Goal: Complete application form: Complete application form

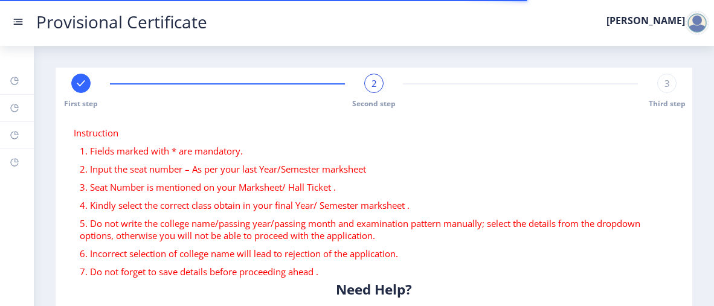
select select
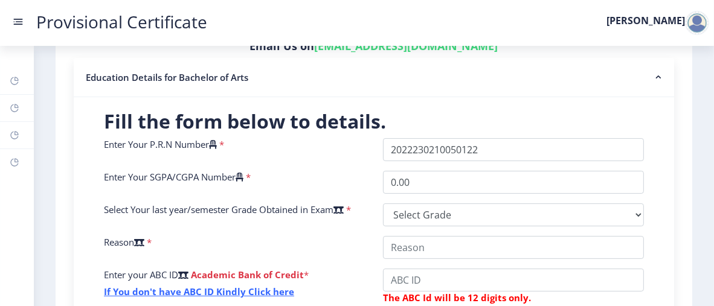
scroll to position [335, 0]
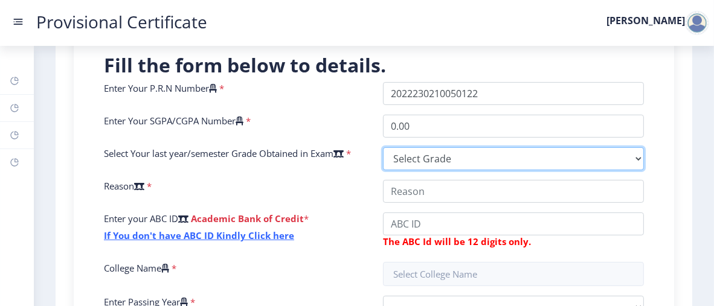
click at [408, 159] on select "Select Grade O A+ A B+ B C D F(Fail)" at bounding box center [513, 158] width 261 height 23
select select "A+"
click at [383, 147] on select "Select Grade O A+ A B+ B C D F(Fail)" at bounding box center [513, 158] width 261 height 23
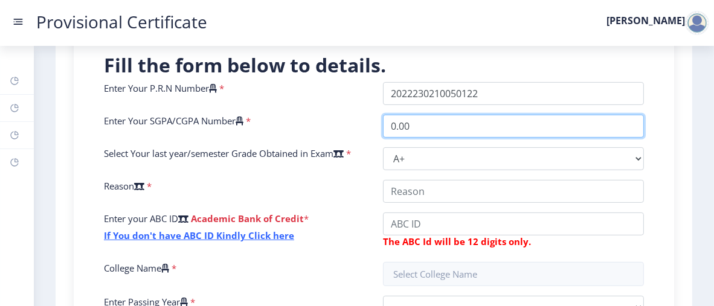
click at [404, 125] on input "0.00" at bounding box center [513, 126] width 261 height 23
click at [409, 126] on input "0.00" at bounding box center [513, 126] width 261 height 23
type input "0"
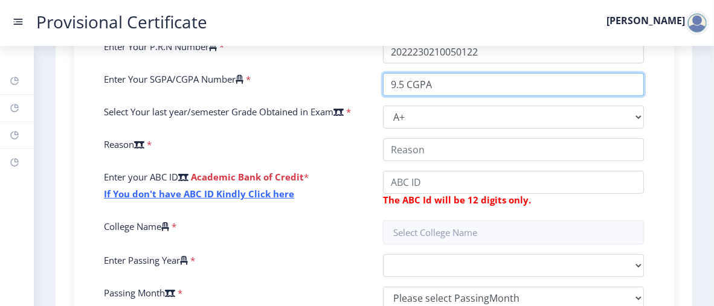
scroll to position [377, 0]
type input "9.5 CGPA"
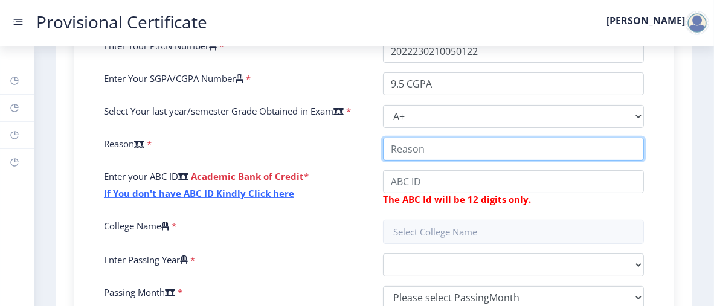
click at [406, 150] on input "College Name" at bounding box center [513, 149] width 261 height 23
click at [513, 150] on input "College Name" at bounding box center [513, 149] width 261 height 23
type input "I have to submit the provisional Degree in Indian Institute of Foriegn Trade wh…"
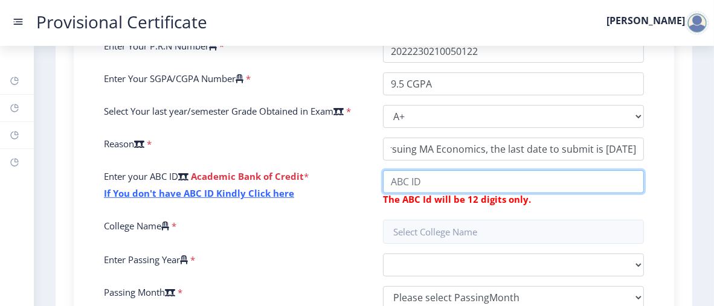
scroll to position [0, 0]
click at [427, 187] on input "College Name" at bounding box center [513, 181] width 261 height 23
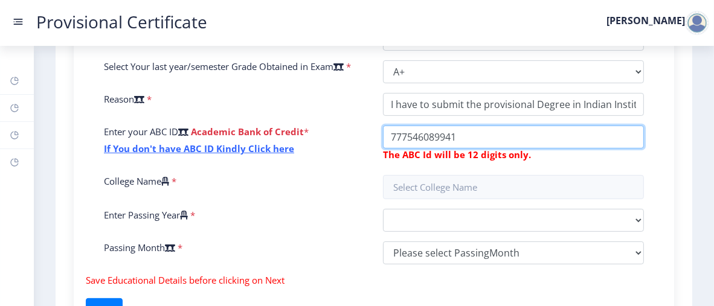
scroll to position [422, 0]
type input "777546089941"
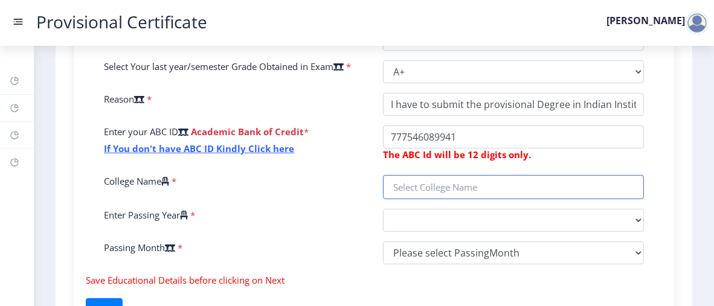
click at [427, 187] on input "text" at bounding box center [513, 187] width 261 height 24
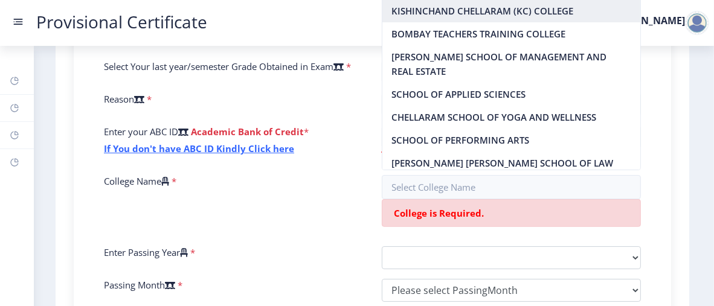
click at [497, 6] on nb-option "KISHINCHAND CHELLARAM (KC) COLLEGE" at bounding box center [511, 10] width 258 height 23
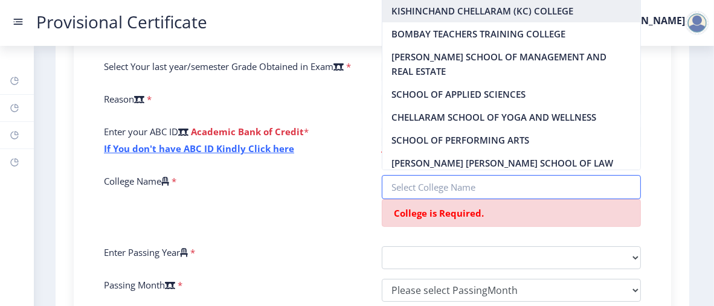
type input "KISHINCHAND CHELLARAM (KC) COLLEGE"
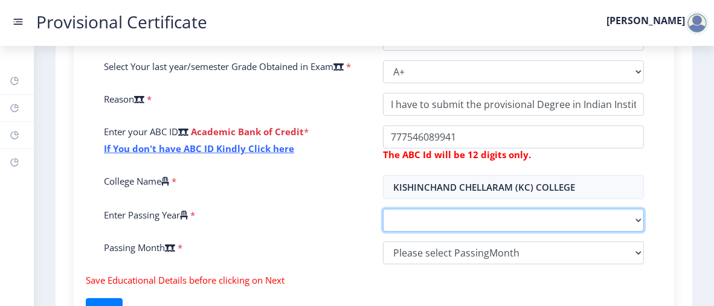
click at [417, 219] on select "2025 2024 2023 2022 2021 2020 2019 2018 2017 2016 2015 2014 2013 2012 2011 2010…" at bounding box center [513, 220] width 261 height 23
select select "2025"
click at [383, 209] on select "2025 2024 2023 2022 2021 2020 2019 2018 2017 2016 2015 2014 2013 2012 2011 2010…" at bounding box center [513, 220] width 261 height 23
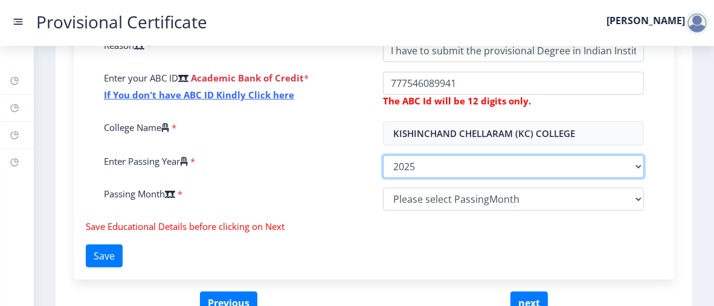
scroll to position [480, 0]
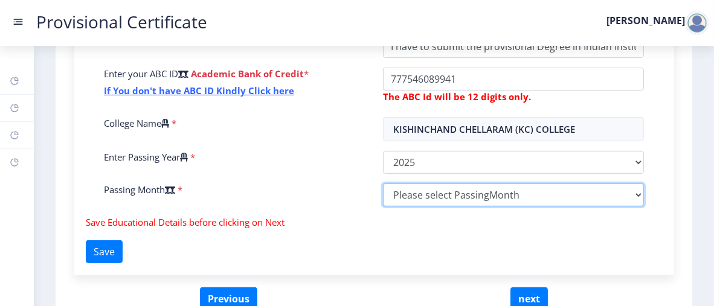
click at [415, 193] on select "Please select PassingMonth (01) January (02) February (03) March (04) April (05…" at bounding box center [513, 195] width 261 height 23
select select "April"
click at [383, 184] on select "Please select PassingMonth (01) January (02) February (03) March (04) April (05…" at bounding box center [513, 195] width 261 height 23
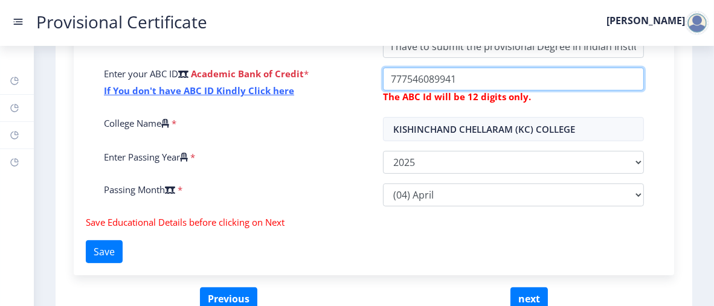
click at [467, 74] on input "College Name" at bounding box center [513, 79] width 261 height 23
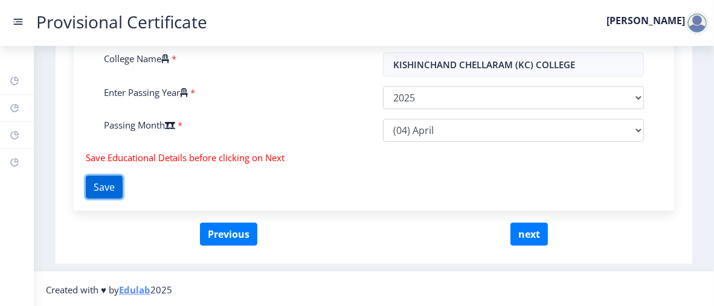
click at [115, 178] on button "Save" at bounding box center [104, 187] width 37 height 23
click at [112, 194] on button "Save" at bounding box center [104, 187] width 37 height 23
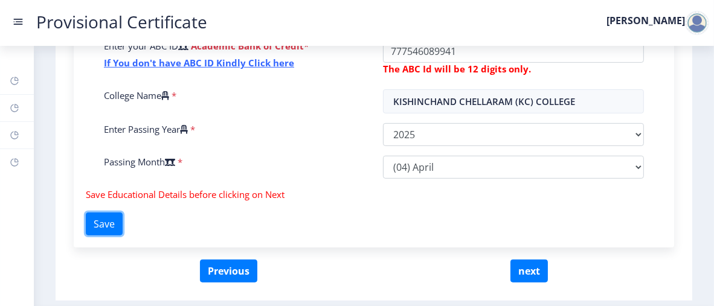
scroll to position [510, 0]
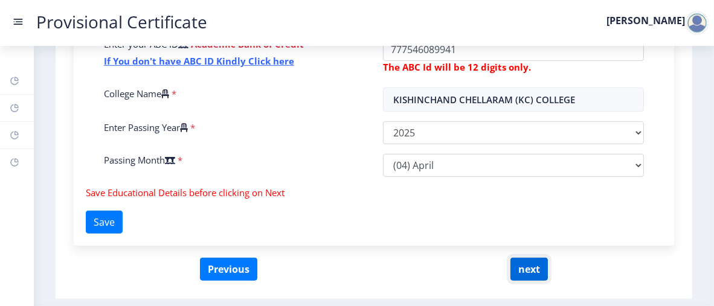
click at [538, 268] on button "next" at bounding box center [528, 269] width 37 height 23
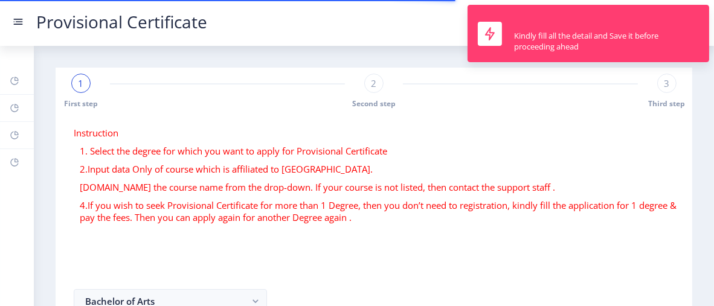
select select
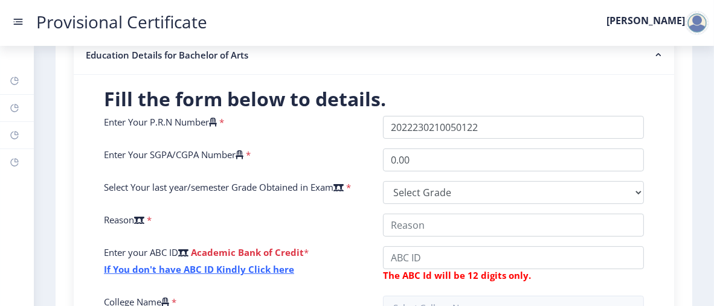
scroll to position [299, 0]
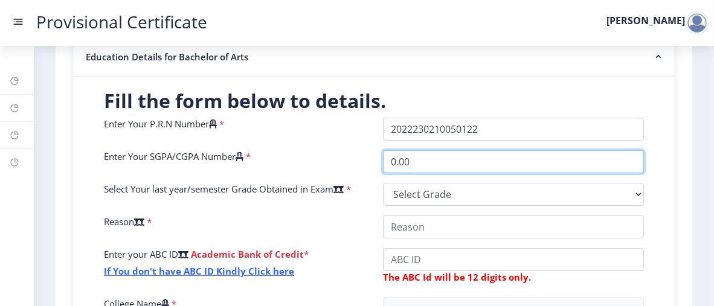
click at [397, 159] on input "0.00" at bounding box center [513, 161] width 261 height 23
click at [412, 161] on input "9.500" at bounding box center [513, 161] width 261 height 23
type input "9.5"
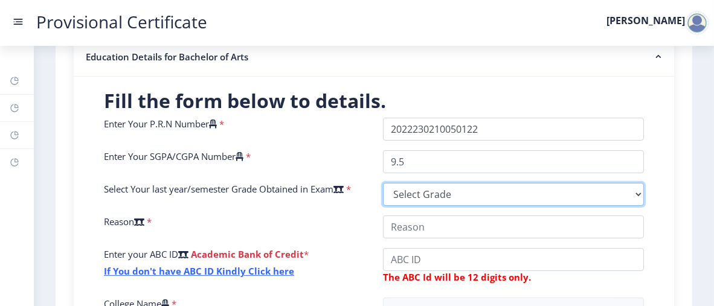
click at [400, 193] on select "Select Grade O A+ A B+ B C D F(Fail)" at bounding box center [513, 194] width 261 height 23
select select "A+"
click at [383, 183] on select "Select Grade O A+ A B+ B C D F(Fail)" at bounding box center [513, 194] width 261 height 23
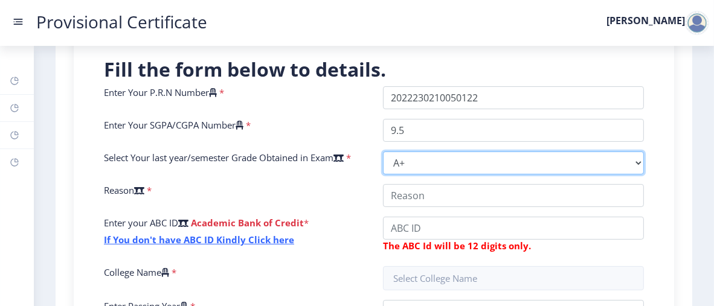
scroll to position [332, 0]
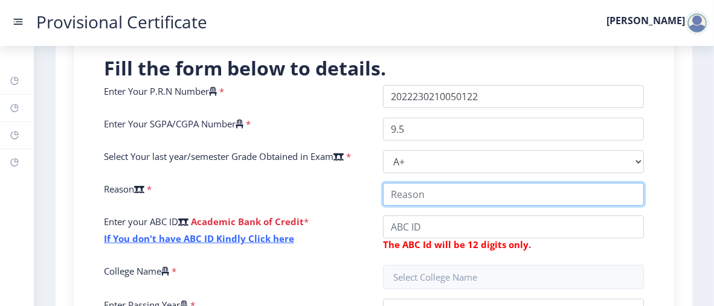
click at [418, 200] on input "College Name" at bounding box center [513, 194] width 261 height 23
type input "I have to submit the provisional Degree in Indian Institute of Foriegn Trade wh…"
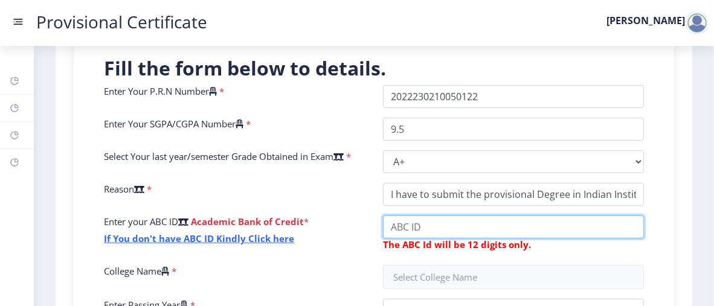
click at [397, 226] on input "College Name" at bounding box center [513, 227] width 261 height 23
click at [430, 227] on input "College Name" at bounding box center [513, 227] width 261 height 23
click at [389, 228] on input "College Name" at bounding box center [513, 227] width 261 height 23
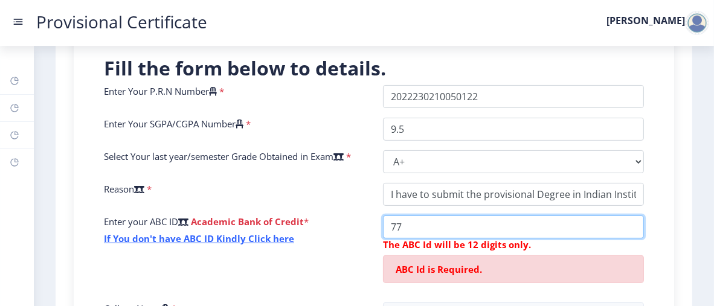
type input "7"
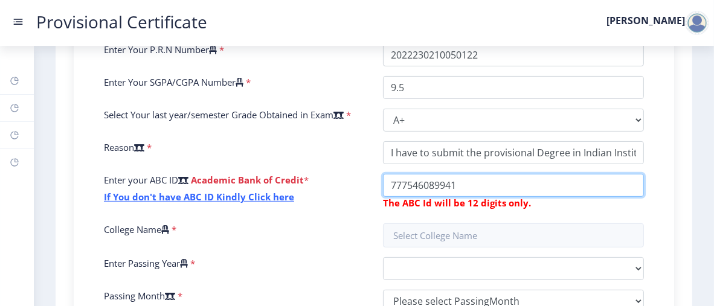
scroll to position [379, 0]
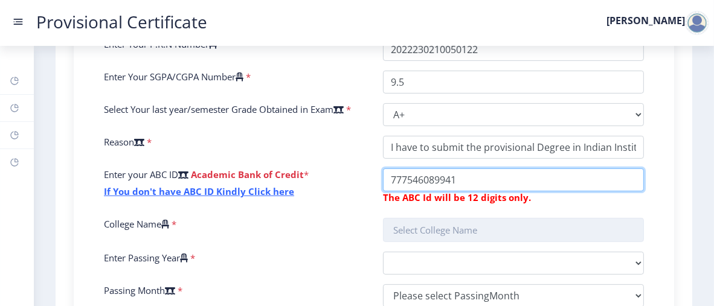
type input "777546089941"
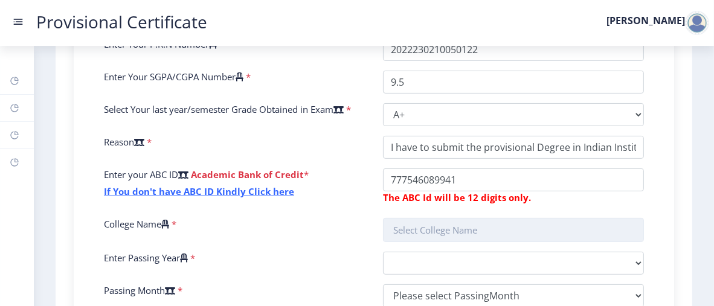
click at [426, 236] on input "text" at bounding box center [513, 230] width 261 height 24
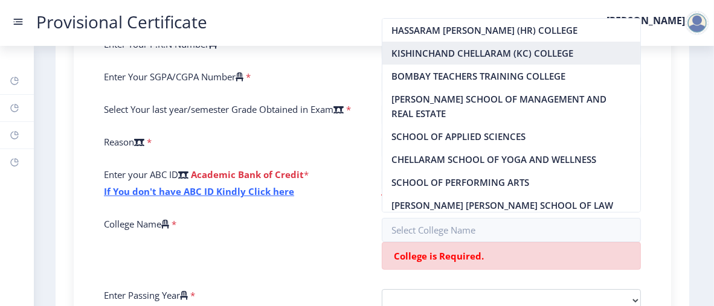
click at [447, 50] on nb-option "KISHINCHAND CHELLARAM (KC) COLLEGE" at bounding box center [511, 53] width 258 height 23
type input "KISHINCHAND CHELLARAM (KC) COLLEGE"
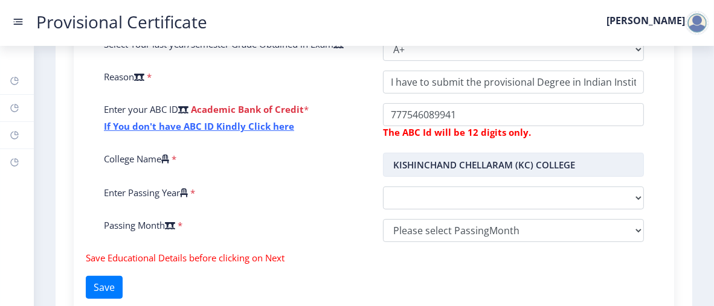
scroll to position [446, 0]
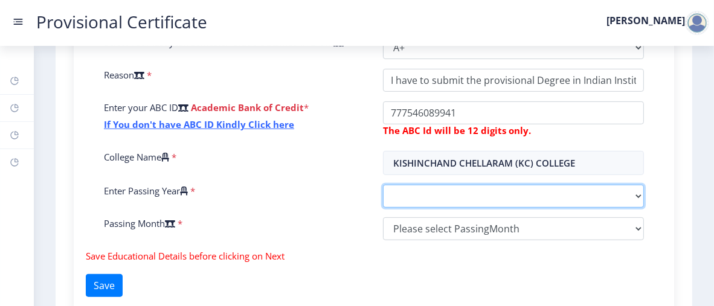
click at [423, 193] on select "2025 2024 2023 2022 2021 2020 2019 2018 2017 2016 2015 2014 2013 2012 2011 2010…" at bounding box center [513, 196] width 261 height 23
select select "2025"
click at [383, 185] on select "2025 2024 2023 2022 2021 2020 2019 2018 2017 2016 2015 2014 2013 2012 2011 2010…" at bounding box center [513, 196] width 261 height 23
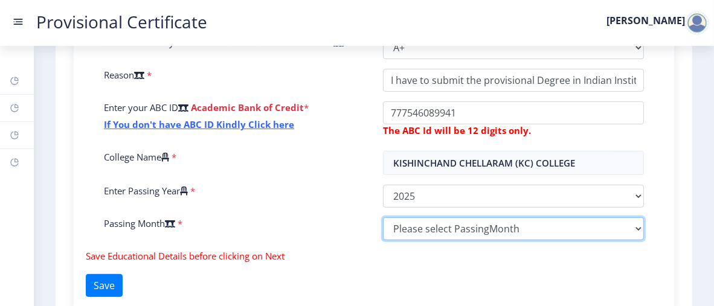
click at [396, 229] on select "Please select PassingMonth (01) January (02) February (03) March (04) April (05…" at bounding box center [513, 228] width 261 height 23
select select "April"
click at [383, 217] on select "Please select PassingMonth (01) January (02) February (03) March (04) April (05…" at bounding box center [513, 228] width 261 height 23
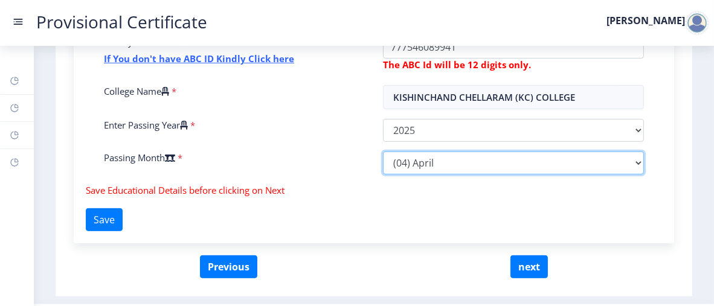
scroll to position [519, 0]
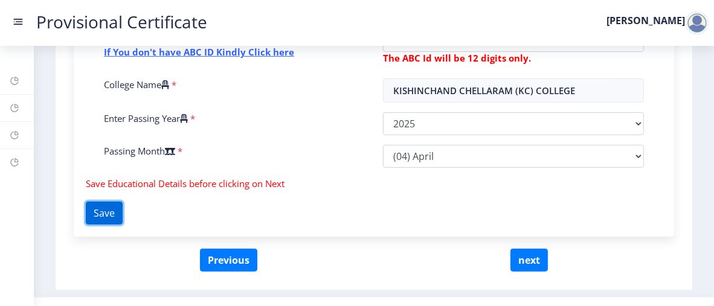
click at [97, 213] on button "Save" at bounding box center [104, 213] width 37 height 23
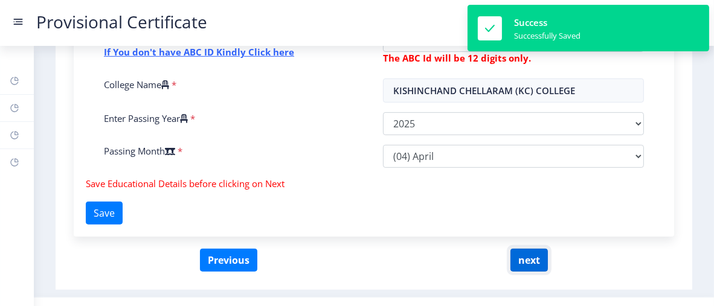
click at [519, 257] on button "next" at bounding box center [528, 260] width 37 height 23
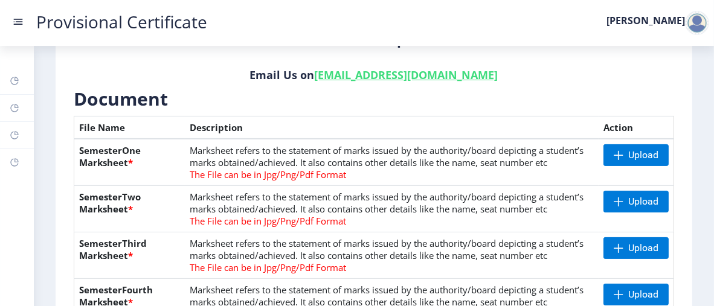
scroll to position [264, 0]
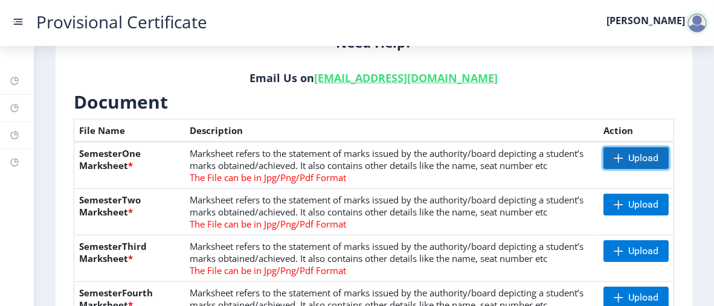
click at [613, 159] on span at bounding box center [618, 158] width 10 height 10
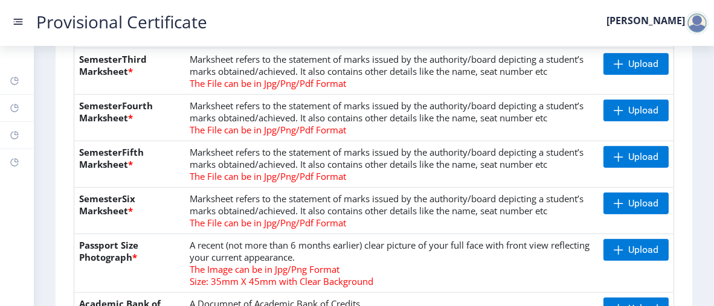
scroll to position [452, 0]
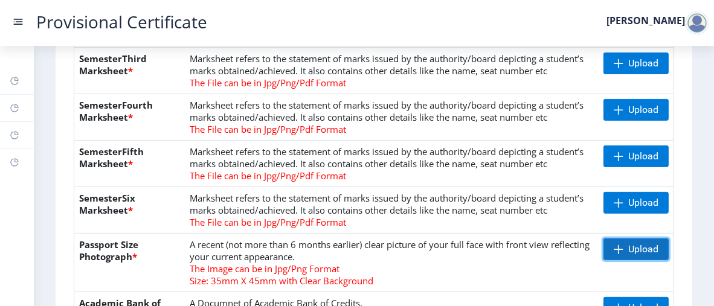
click at [614, 245] on span at bounding box center [618, 250] width 10 height 10
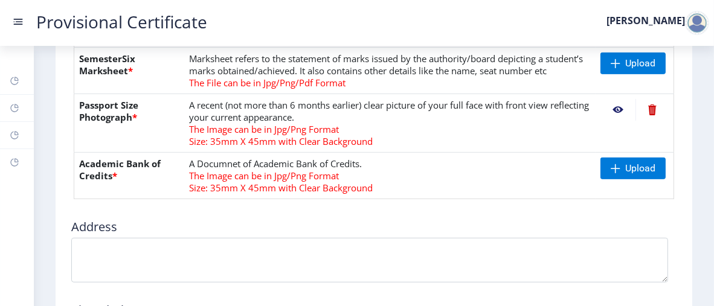
scroll to position [592, 0]
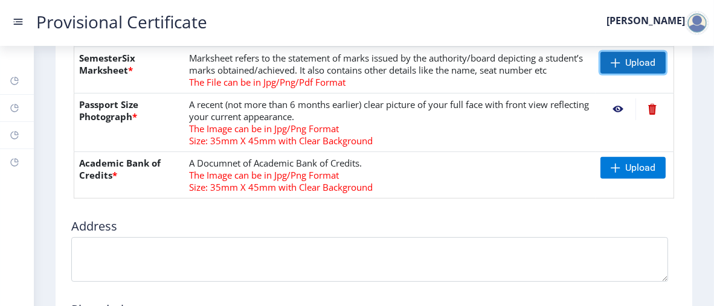
click at [627, 69] on span "Upload" at bounding box center [640, 63] width 30 height 12
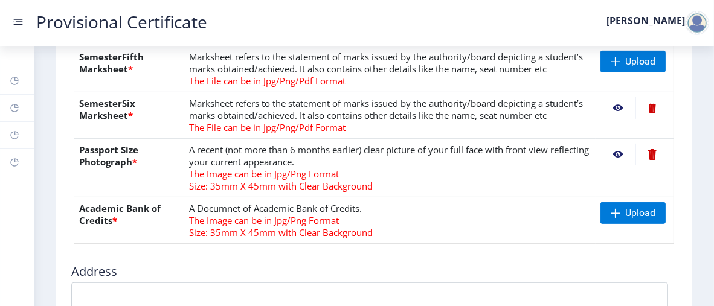
scroll to position [539, 0]
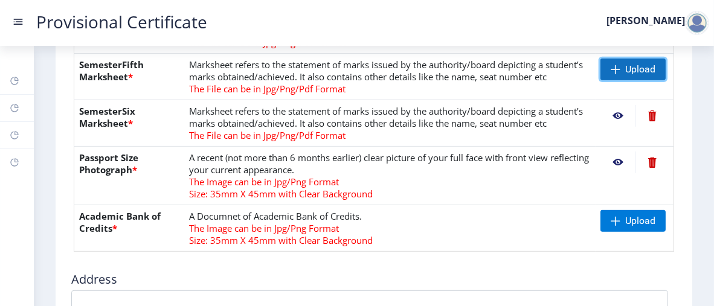
click at [615, 74] on span at bounding box center [615, 70] width 10 height 10
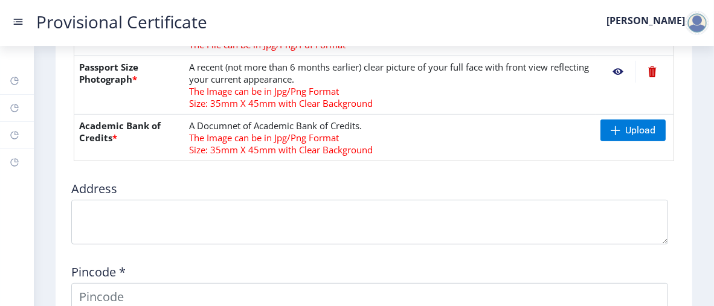
scroll to position [648, 0]
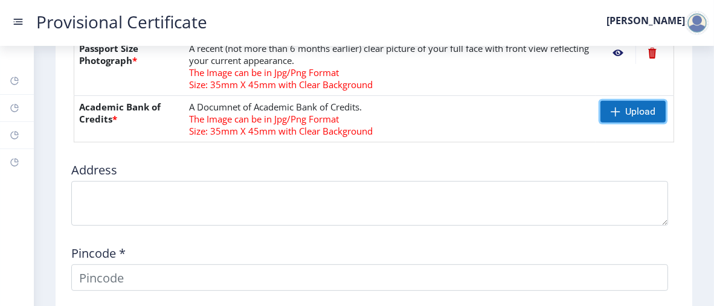
click at [615, 117] on span at bounding box center [615, 112] width 10 height 10
click at [625, 118] on span "Upload" at bounding box center [640, 112] width 30 height 12
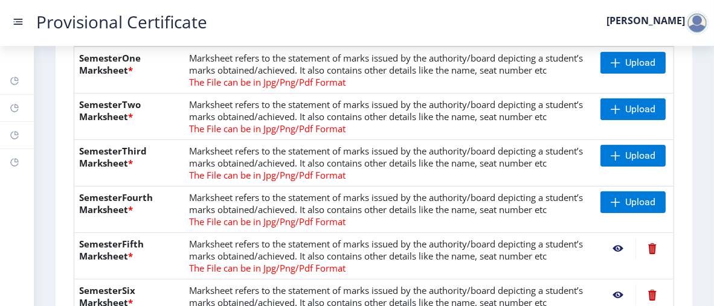
scroll to position [301, 0]
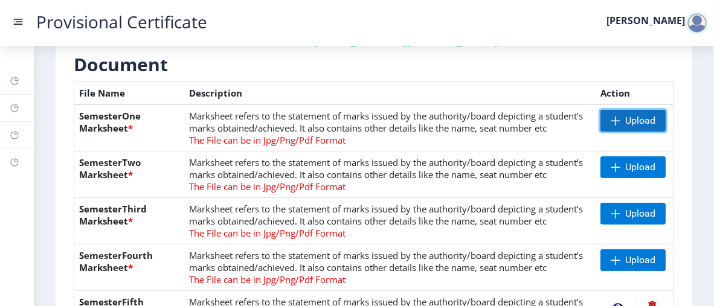
click at [630, 115] on span "Upload" at bounding box center [640, 121] width 30 height 12
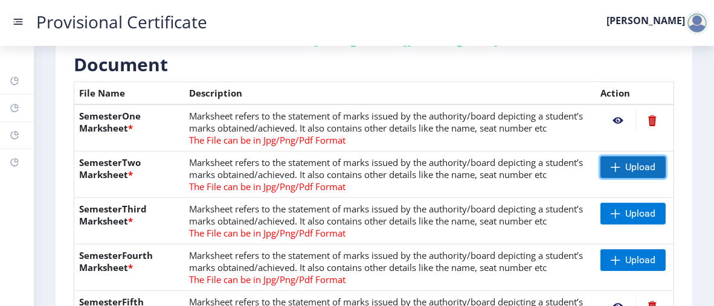
click at [616, 172] on span at bounding box center [615, 167] width 10 height 10
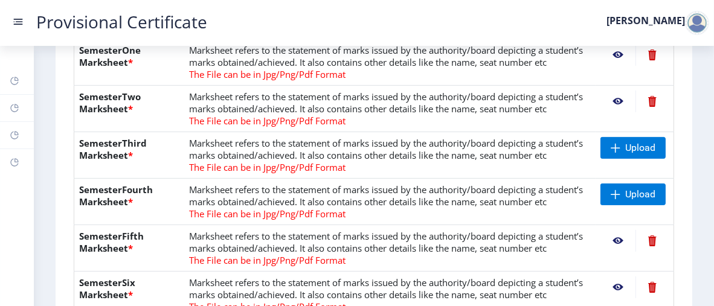
scroll to position [369, 0]
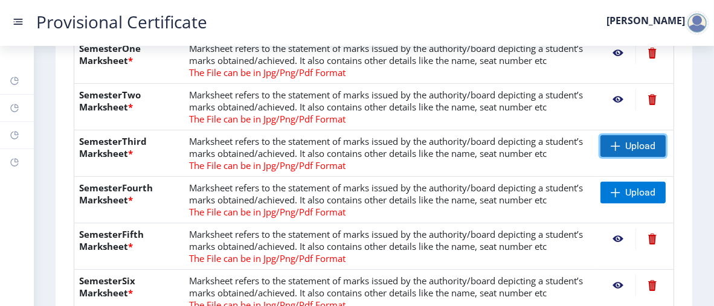
click at [625, 152] on span "Upload" at bounding box center [640, 146] width 30 height 12
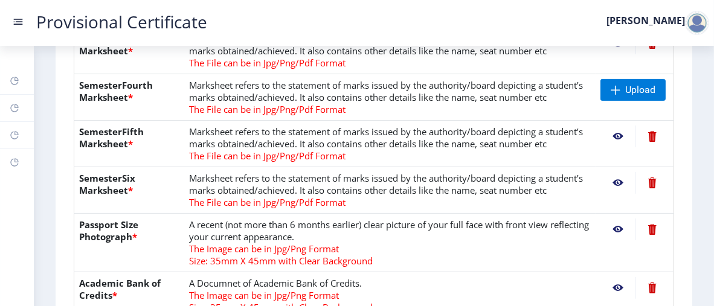
scroll to position [519, 0]
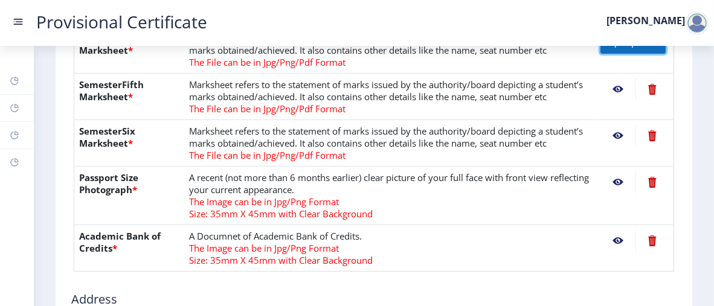
click at [617, 48] on span at bounding box center [615, 43] width 10 height 10
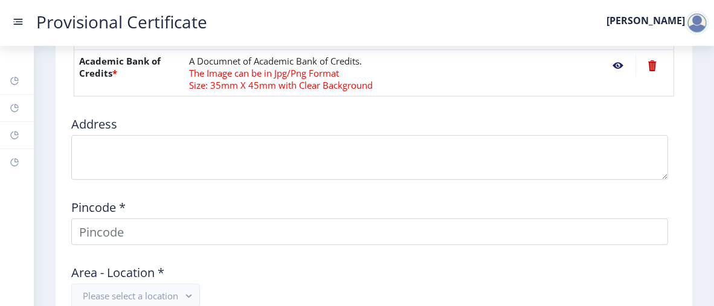
scroll to position [702, 0]
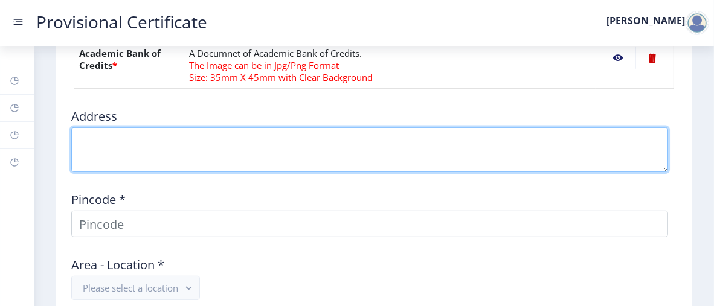
click at [168, 172] on textarea at bounding box center [369, 149] width 596 height 45
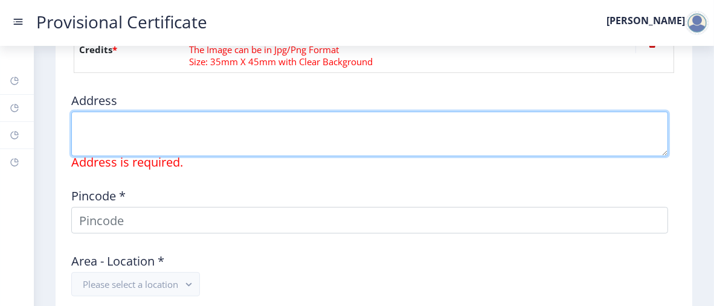
scroll to position [720, 0]
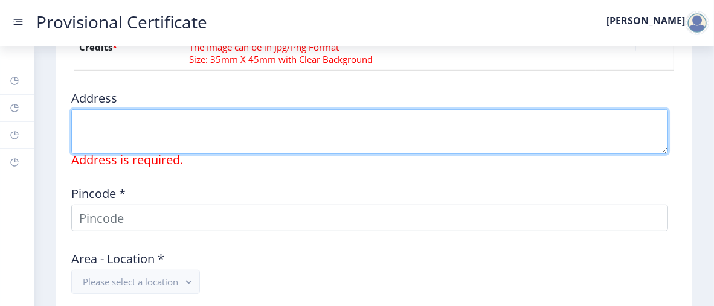
click at [185, 154] on textarea at bounding box center [369, 131] width 596 height 45
paste textarea "[STREET_ADDRESS]"
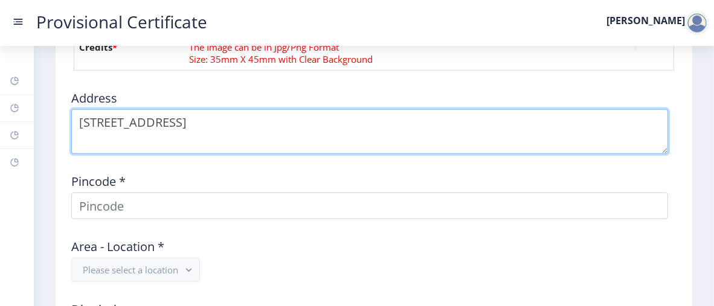
click at [249, 154] on textarea at bounding box center [369, 131] width 596 height 45
click at [299, 154] on textarea at bounding box center [369, 131] width 596 height 45
click at [324, 154] on textarea at bounding box center [369, 131] width 596 height 45
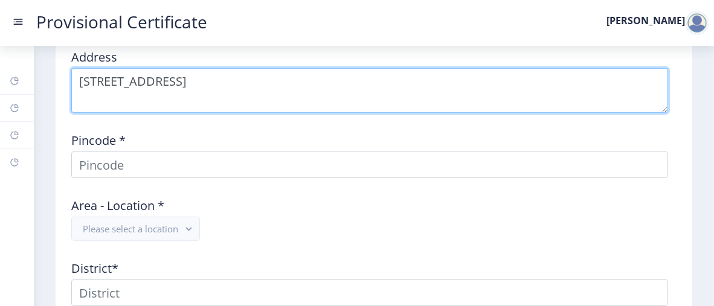
scroll to position [768, 0]
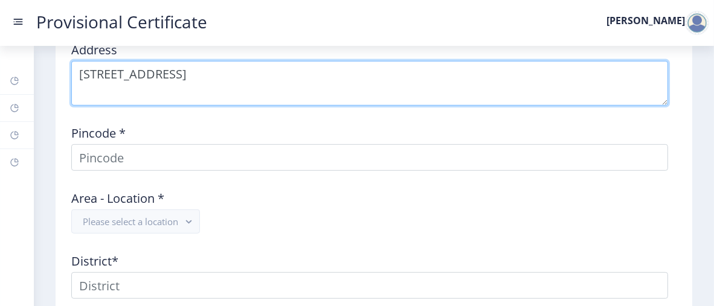
type textarea "[STREET_ADDRESS]"
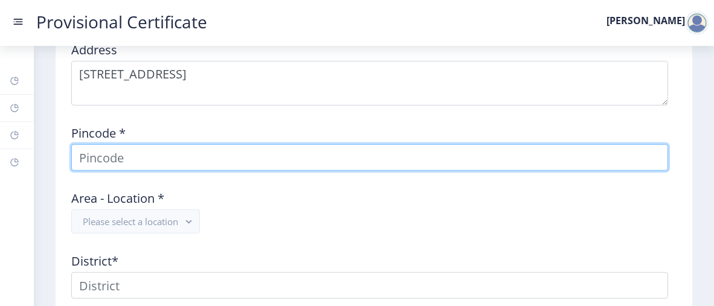
click at [216, 171] on input at bounding box center [369, 157] width 596 height 27
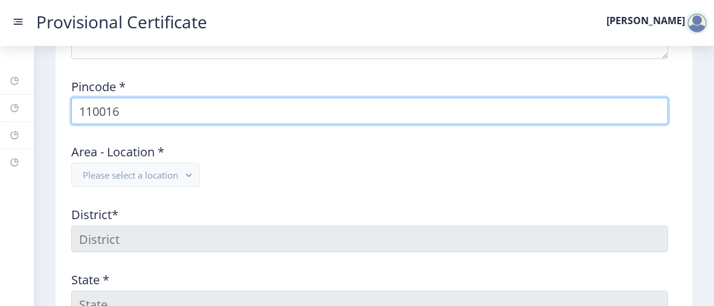
scroll to position [829, 0]
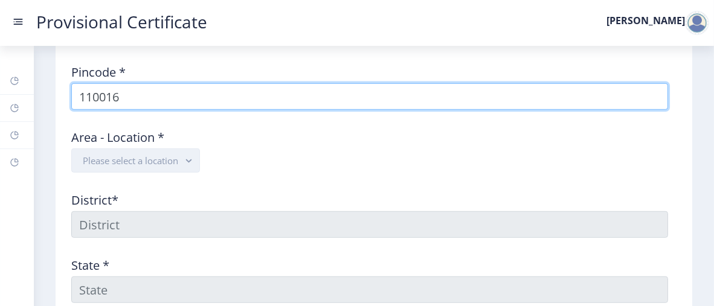
type input "110016"
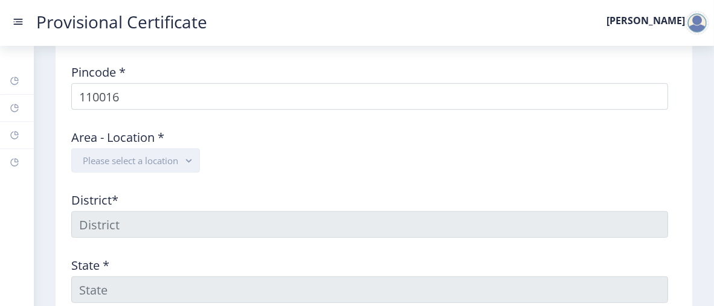
click at [157, 173] on button "Please select a location" at bounding box center [135, 161] width 129 height 24
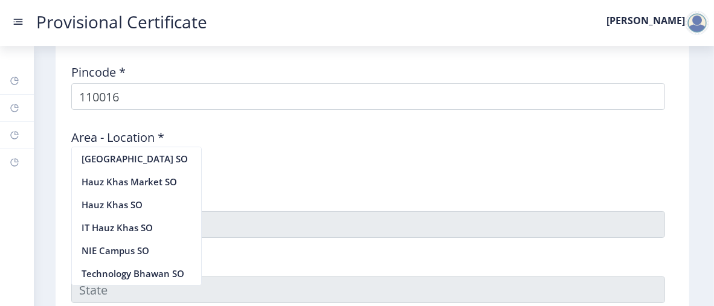
scroll to position [756, 0]
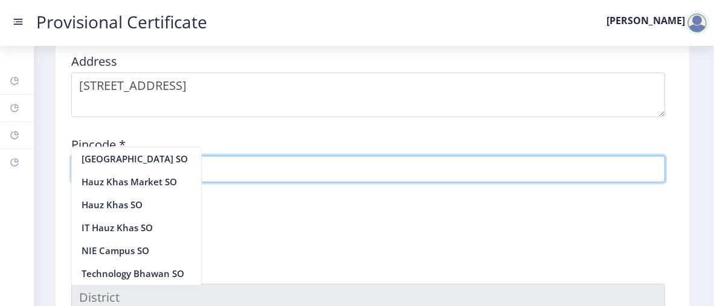
click at [237, 182] on input "110016" at bounding box center [367, 169] width 593 height 27
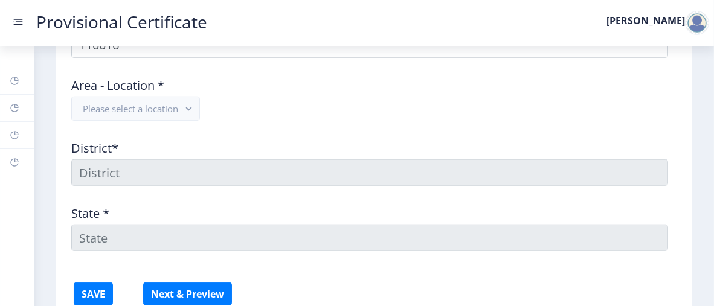
scroll to position [869, 0]
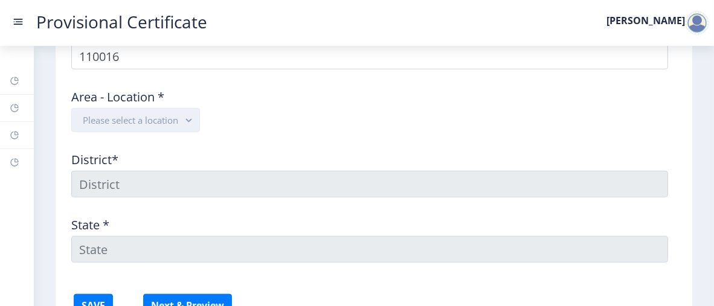
click at [141, 132] on button "Please select a location" at bounding box center [135, 120] width 129 height 24
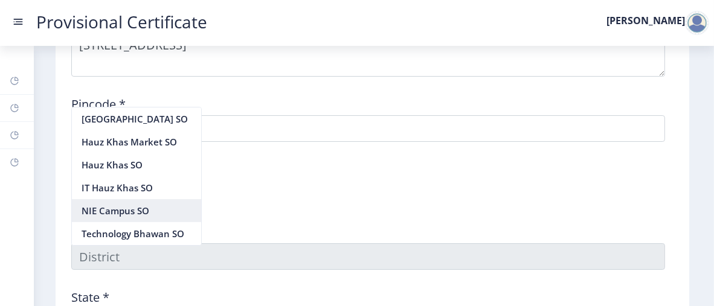
click at [167, 208] on nb-option "NIE Campus SO" at bounding box center [136, 210] width 129 height 23
type input "[GEOGRAPHIC_DATA]"
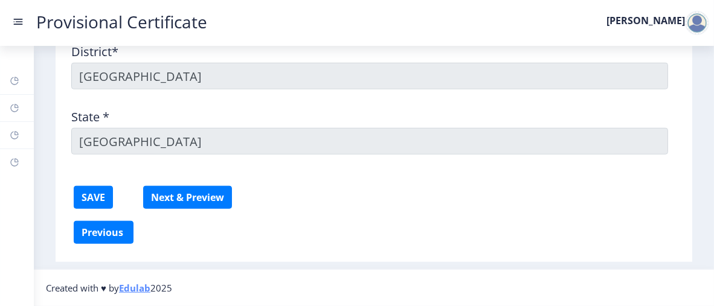
scroll to position [1045, 0]
click at [88, 200] on button "SAVE" at bounding box center [93, 197] width 39 height 23
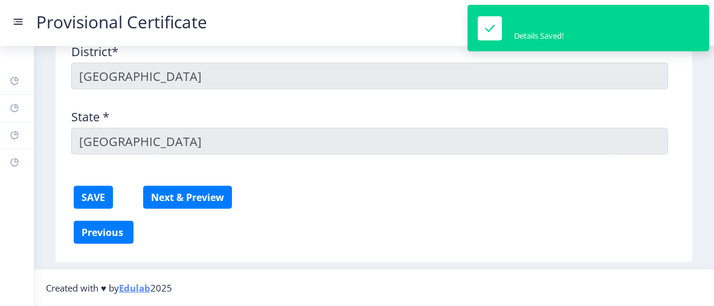
scroll to position [1048, 0]
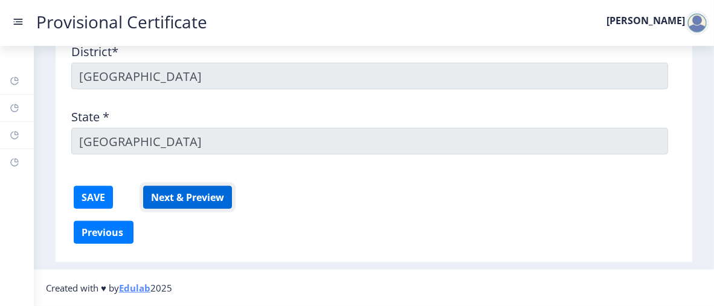
click at [194, 200] on button "Next & Preview" at bounding box center [187, 197] width 89 height 23
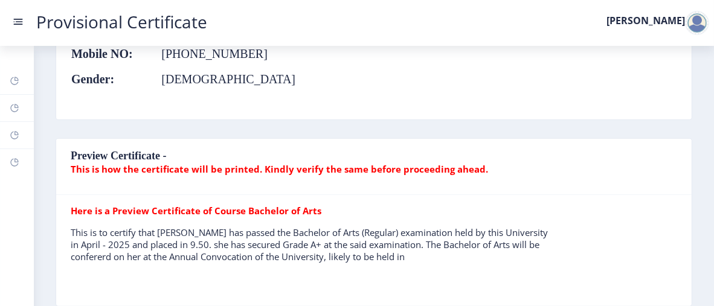
scroll to position [838, 0]
click at [98, 166] on b "This is how the certificate will be printed. Kindly verify the same before proc…" at bounding box center [279, 168] width 417 height 12
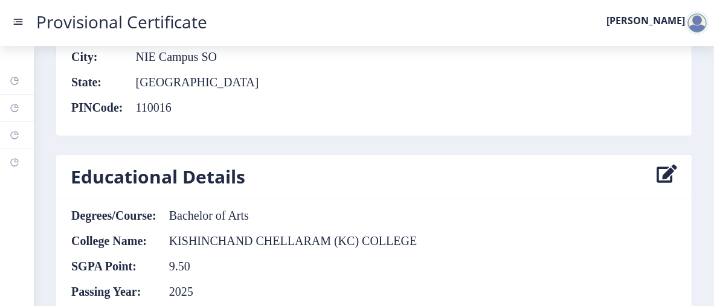
scroll to position [1192, 0]
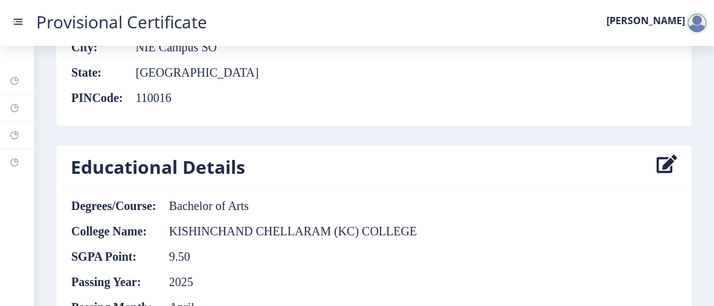
click at [659, 162] on icon at bounding box center [666, 167] width 21 height 24
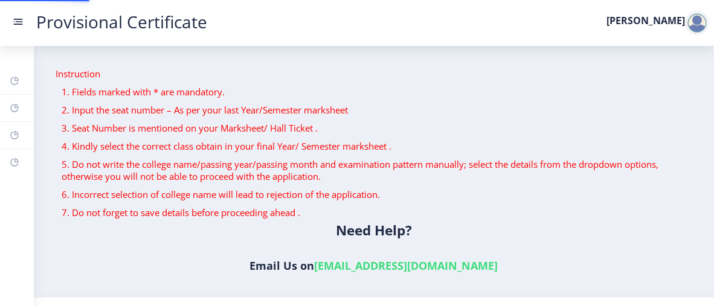
scroll to position [391, 0]
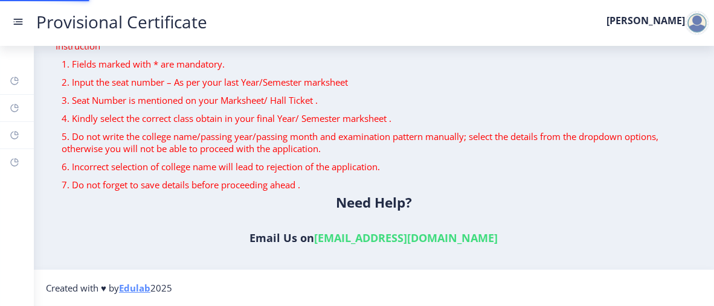
select select "A+"
select select "April"
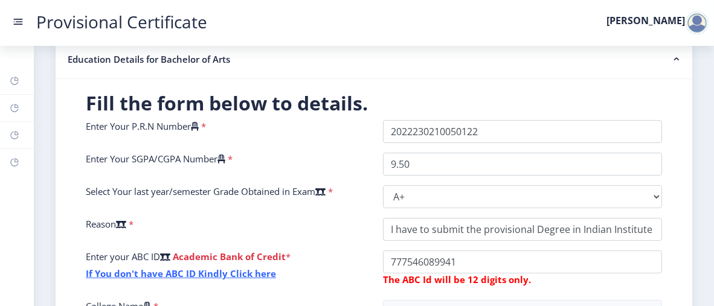
scroll to position [444, 0]
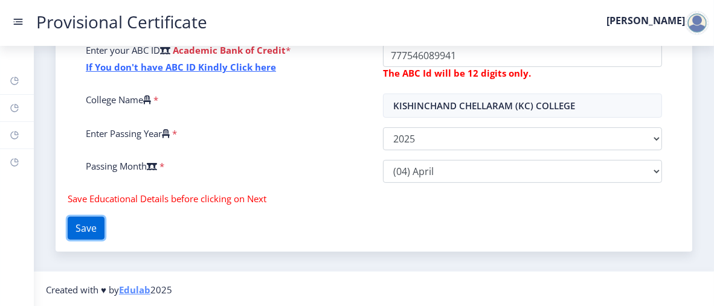
click at [95, 231] on button "Save" at bounding box center [86, 228] width 37 height 23
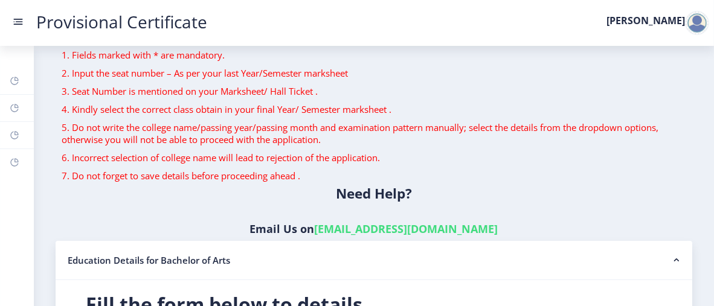
scroll to position [0, 0]
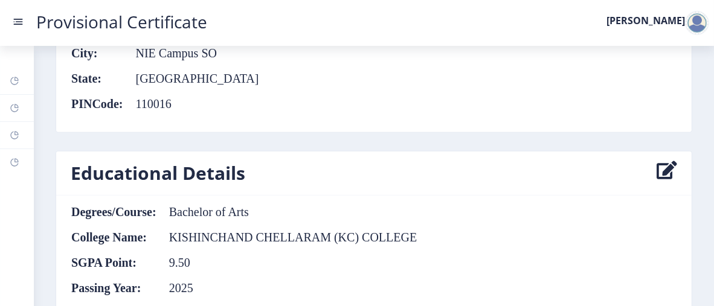
scroll to position [1191, 0]
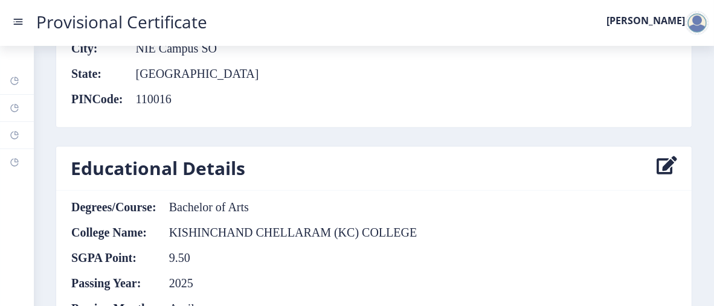
click at [223, 200] on td "Bachelor of Arts" at bounding box center [287, 206] width 261 height 13
click at [246, 200] on td "Bachelor of Arts" at bounding box center [287, 206] width 261 height 13
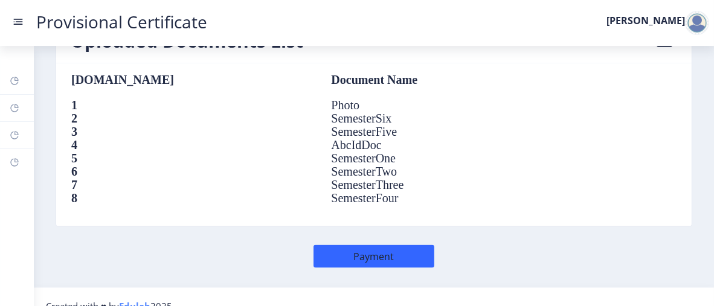
scroll to position [1562, 0]
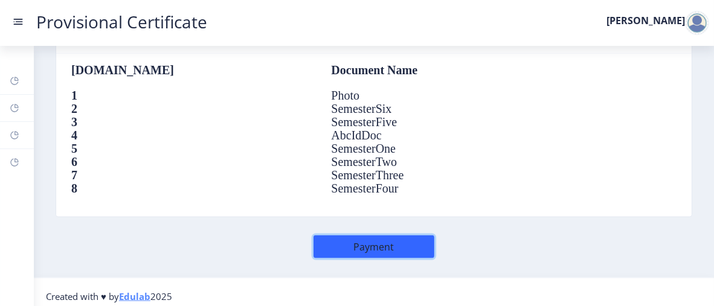
click at [333, 244] on button "Payment" at bounding box center [373, 246] width 121 height 23
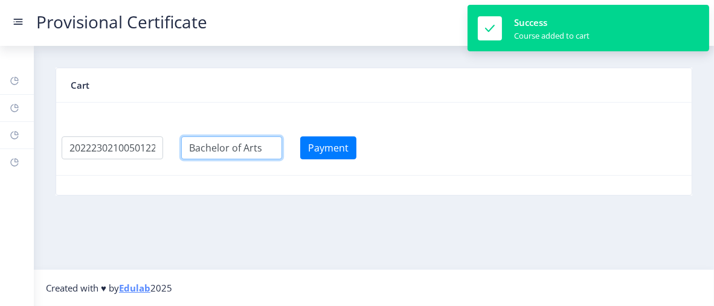
click at [267, 147] on input "textarea" at bounding box center [231, 147] width 101 height 23
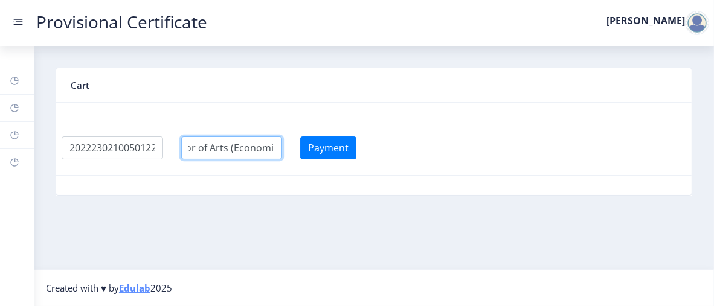
scroll to position [0, 36]
type input "Bachelor of Arts (Economics)"
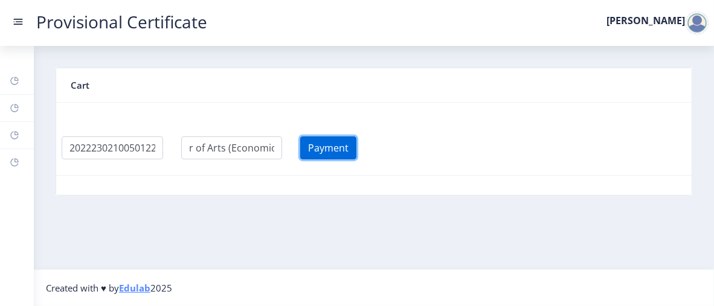
scroll to position [0, 0]
click at [325, 149] on button "Payment" at bounding box center [328, 147] width 56 height 23
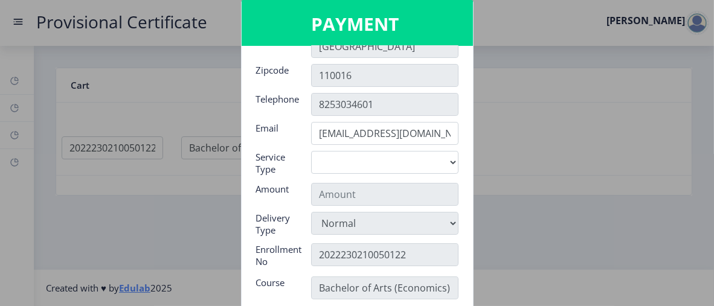
scroll to position [117, 0]
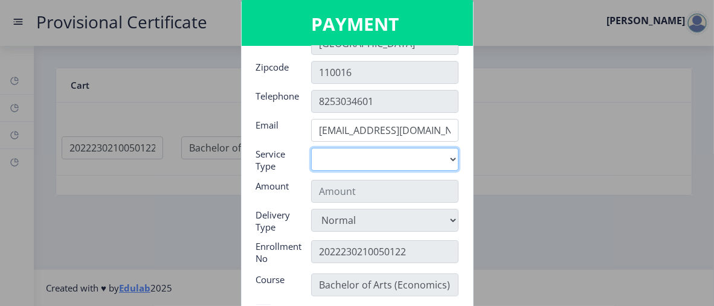
click at [382, 165] on select "Digital" at bounding box center [384, 159] width 147 height 23
click at [366, 152] on select "Digital" at bounding box center [384, 159] width 147 height 23
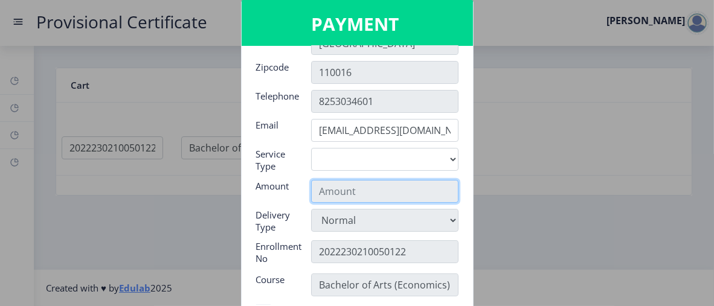
click at [354, 190] on input "text" at bounding box center [384, 191] width 147 height 23
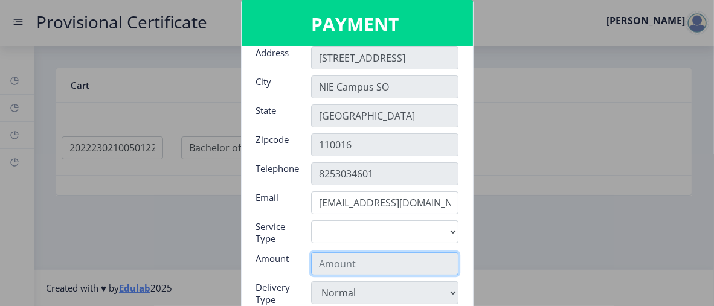
scroll to position [41, 0]
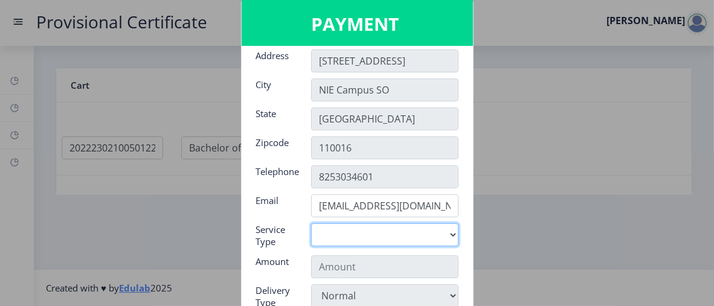
click at [344, 237] on select "Digital" at bounding box center [384, 234] width 147 height 23
select select "old"
click at [311, 223] on select "Digital" at bounding box center [384, 234] width 147 height 23
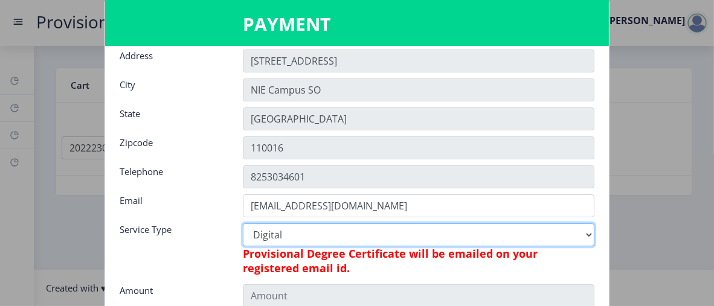
type input "795"
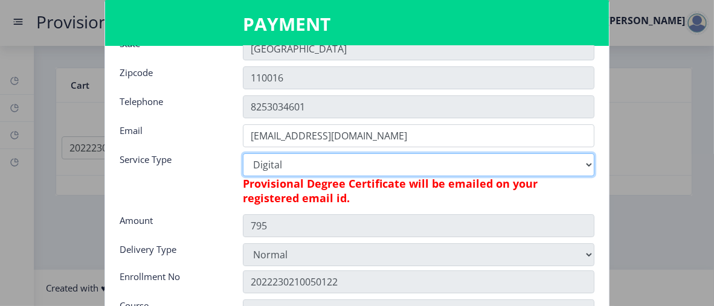
scroll to position [113, 0]
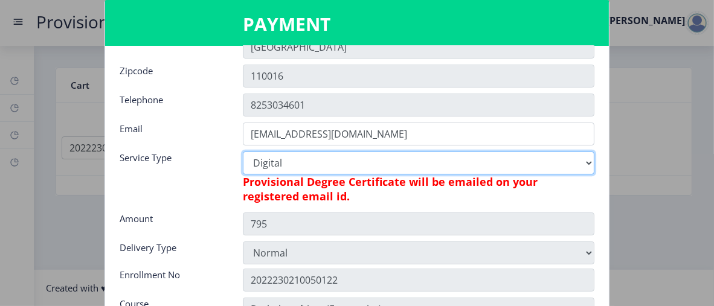
click at [437, 164] on select "Digital" at bounding box center [418, 163] width 351 height 23
click at [243, 152] on select "Digital" at bounding box center [418, 163] width 351 height 23
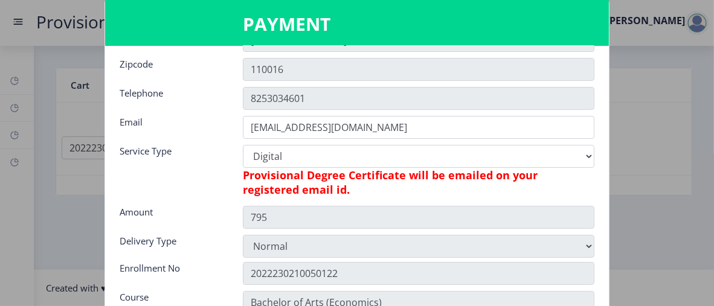
scroll to position [168, 0]
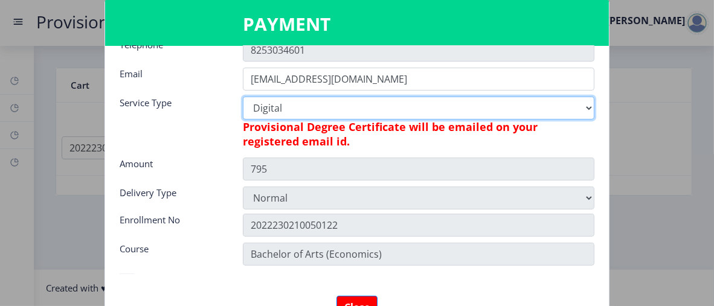
click at [390, 110] on select "Digital" at bounding box center [418, 108] width 351 height 23
click at [243, 97] on select "Digital" at bounding box center [418, 108] width 351 height 23
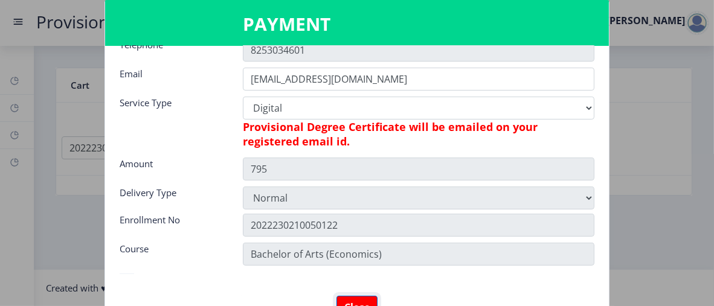
click at [350, 301] on button "Close" at bounding box center [356, 307] width 41 height 23
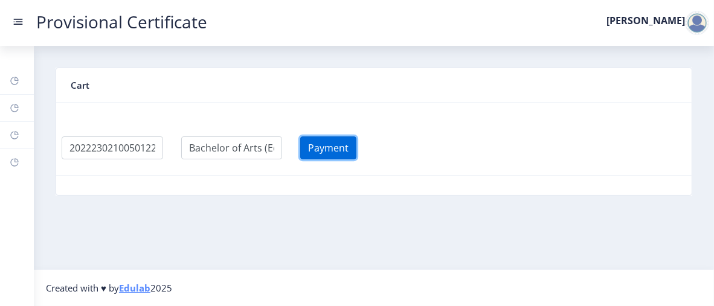
click at [333, 150] on button "Payment" at bounding box center [328, 147] width 56 height 23
select select
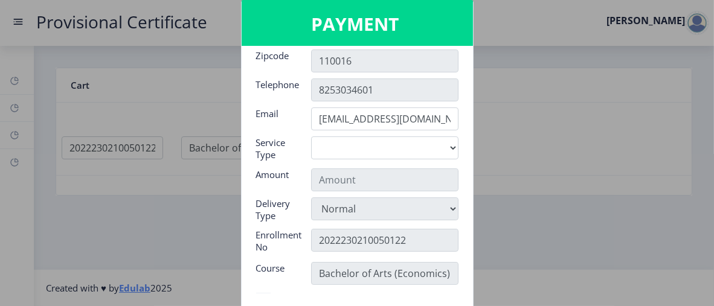
scroll to position [147, 0]
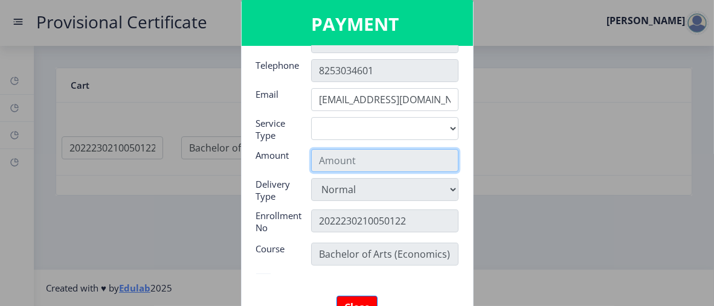
click at [333, 166] on input "text" at bounding box center [384, 160] width 147 height 23
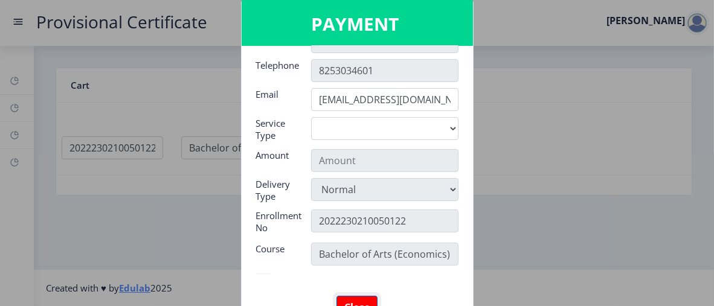
click at [355, 298] on button "Close" at bounding box center [356, 307] width 41 height 23
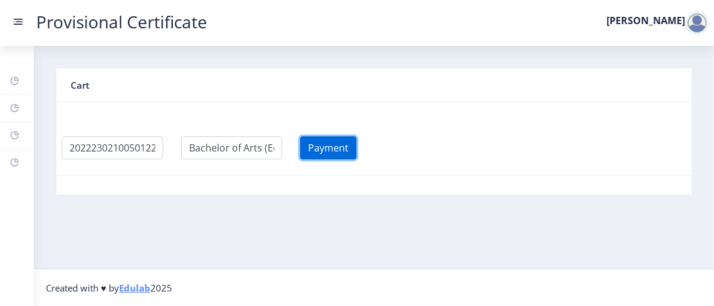
click at [322, 141] on button "Payment" at bounding box center [328, 147] width 56 height 23
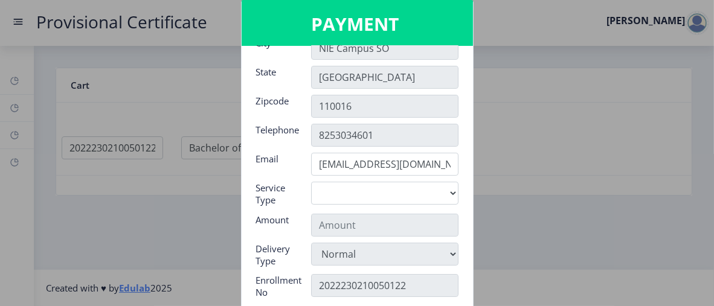
scroll to position [84, 0]
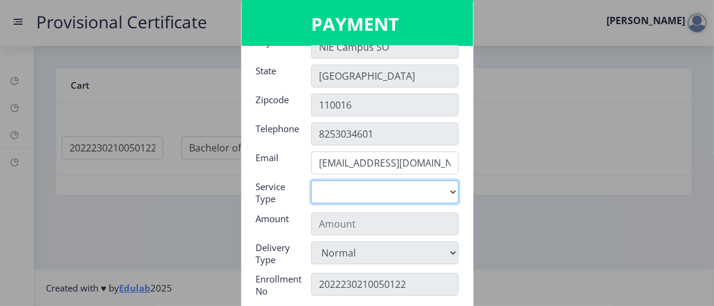
click at [357, 194] on select "Digital" at bounding box center [384, 192] width 147 height 23
select select "old"
click at [311, 181] on select "Digital" at bounding box center [384, 192] width 147 height 23
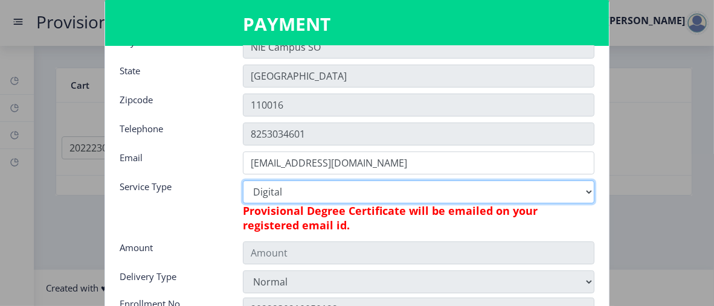
type input "795"
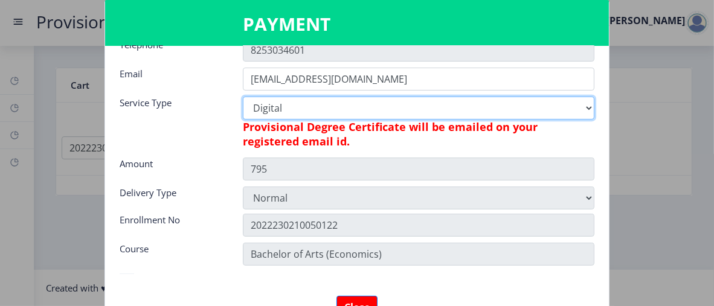
scroll to position [168, 0]
click at [581, 108] on select "Digital" at bounding box center [418, 108] width 351 height 23
click at [531, 106] on select "Digital" at bounding box center [418, 108] width 351 height 23
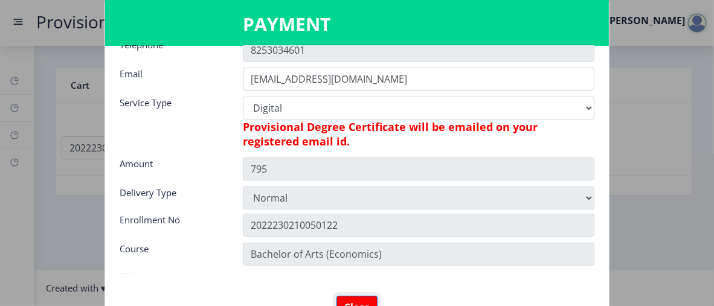
click at [353, 298] on button "Close" at bounding box center [356, 307] width 41 height 23
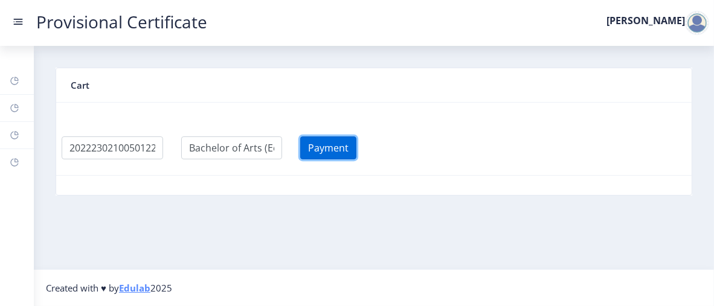
click at [347, 152] on button "Payment" at bounding box center [328, 147] width 56 height 23
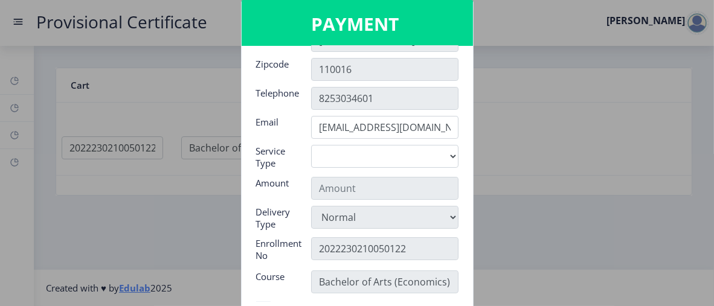
scroll to position [147, 0]
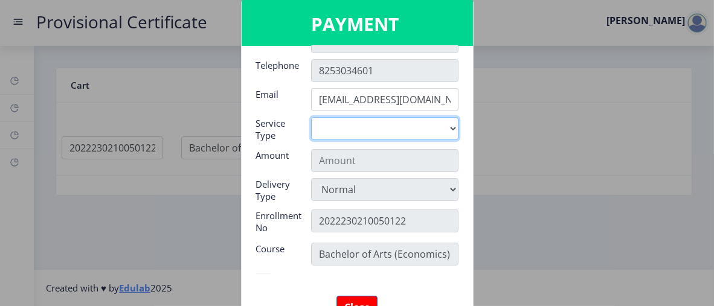
click at [373, 122] on select "Digital" at bounding box center [384, 128] width 147 height 23
select select "old"
click at [311, 117] on select "Digital" at bounding box center [384, 128] width 147 height 23
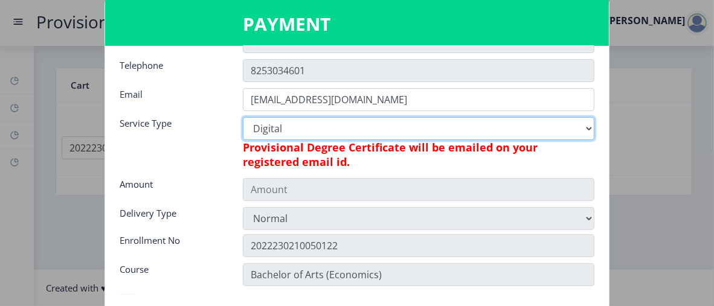
type input "795"
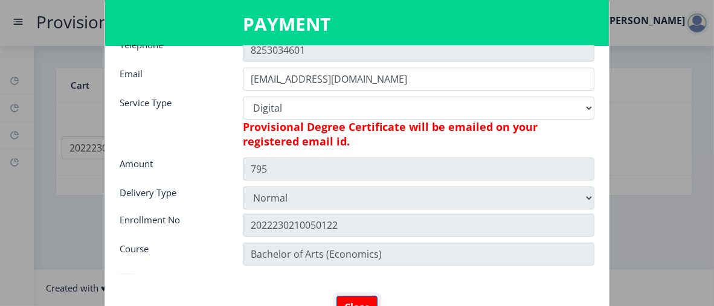
click at [356, 299] on button "Close" at bounding box center [356, 307] width 41 height 23
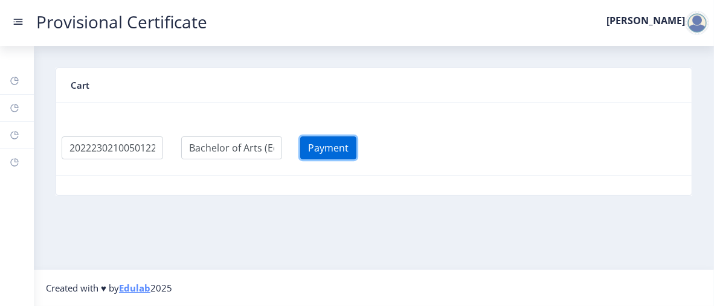
click at [341, 147] on button "Payment" at bounding box center [328, 147] width 56 height 23
select select
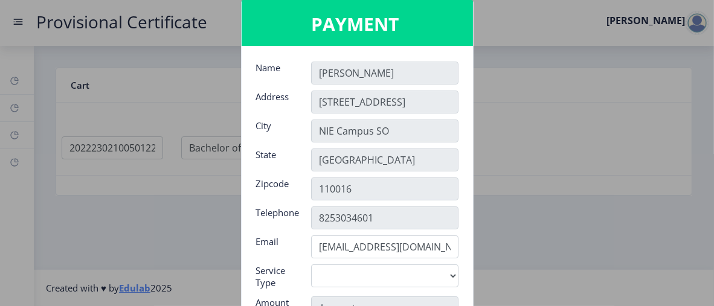
scroll to position [147, 0]
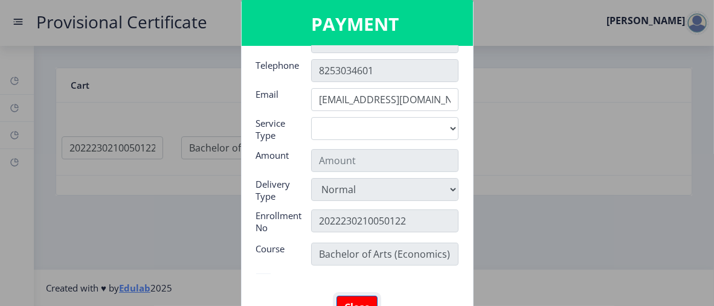
click at [343, 298] on button "Close" at bounding box center [356, 307] width 41 height 23
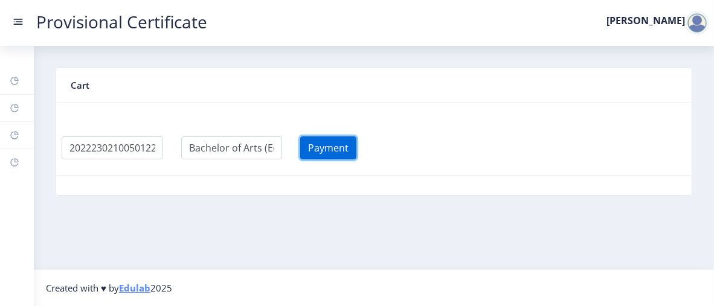
click at [339, 140] on button "Payment" at bounding box center [328, 147] width 56 height 23
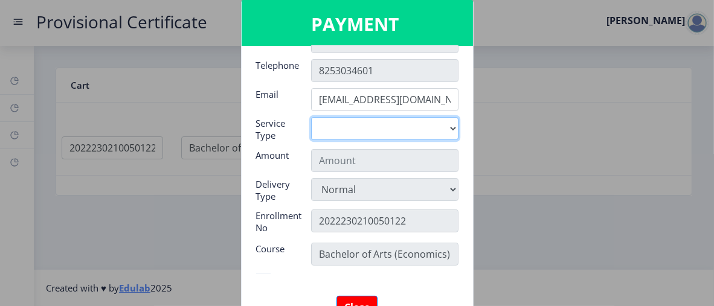
click at [371, 133] on select "Digital" at bounding box center [384, 128] width 147 height 23
select select "old"
click at [311, 117] on select "Digital" at bounding box center [384, 128] width 147 height 23
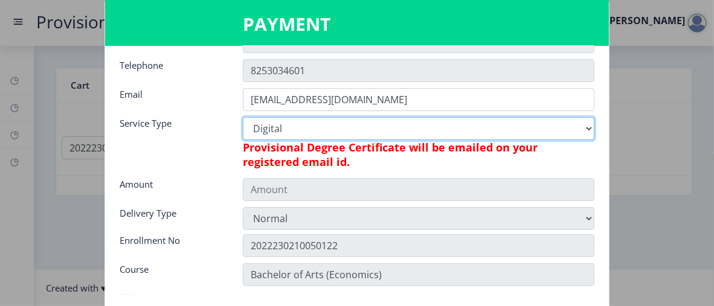
type input "795"
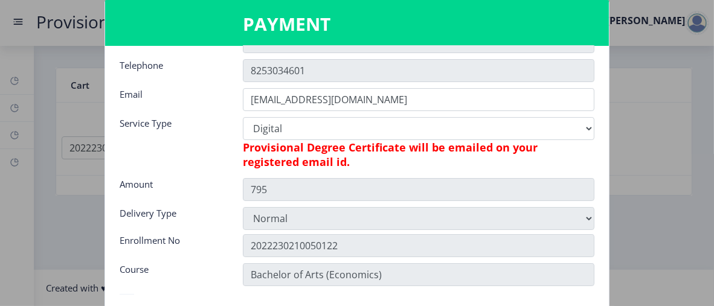
click at [350, 144] on h6 "Provisional Degree Certificate will be emailed on your registered email id." at bounding box center [418, 154] width 351 height 29
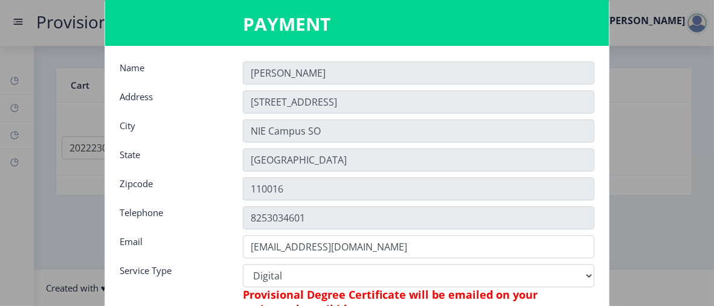
scroll to position [168, 0]
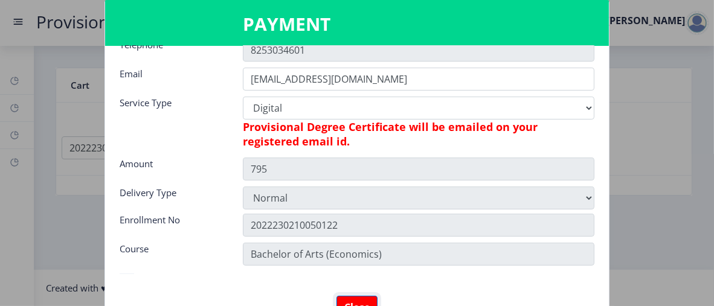
click at [345, 298] on button "Close" at bounding box center [356, 307] width 41 height 23
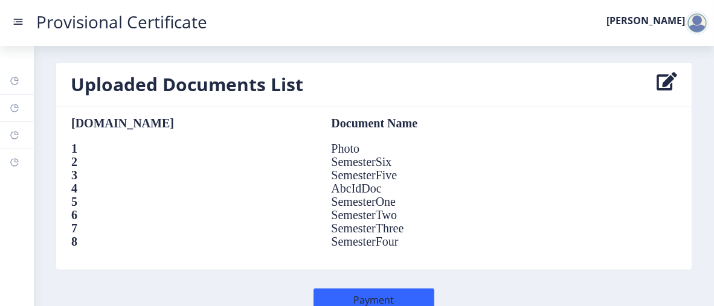
scroll to position [1562, 0]
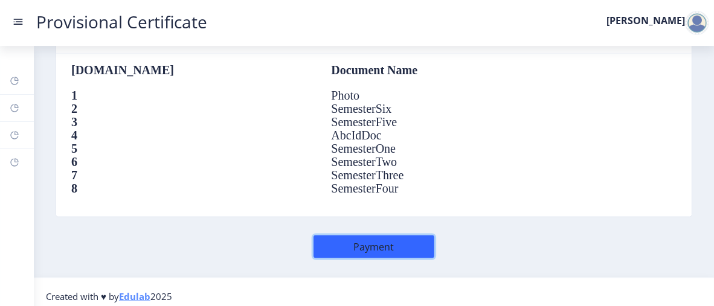
click at [357, 235] on button "Payment" at bounding box center [373, 246] width 121 height 23
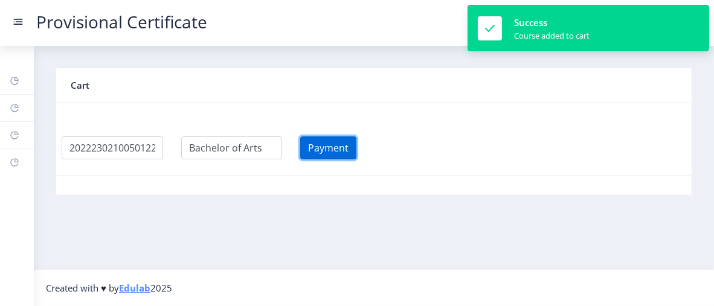
click at [350, 142] on button "Payment" at bounding box center [328, 147] width 56 height 23
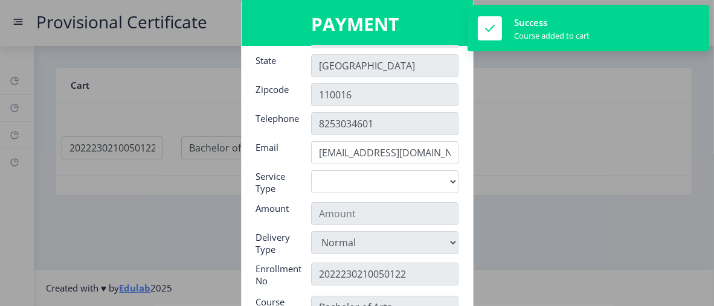
scroll to position [97, 0]
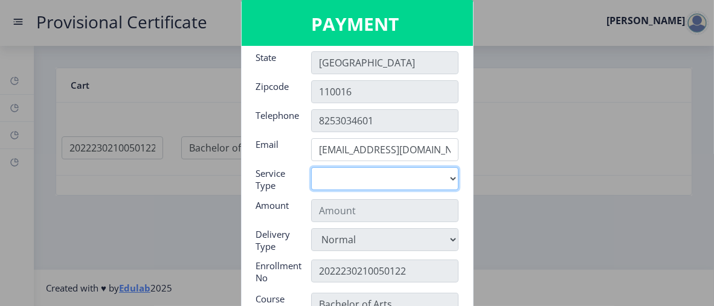
click at [356, 182] on select "Digital" at bounding box center [384, 178] width 147 height 23
select select "old"
click at [311, 167] on select "Digital" at bounding box center [384, 178] width 147 height 23
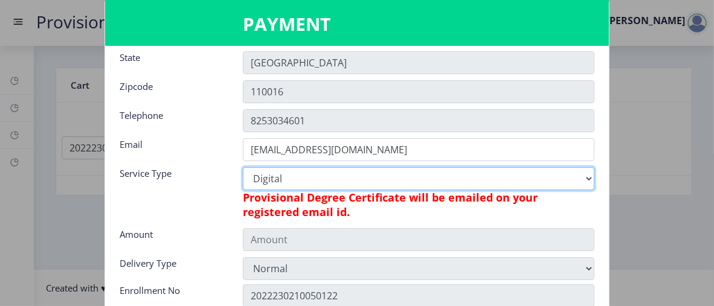
type input "795"
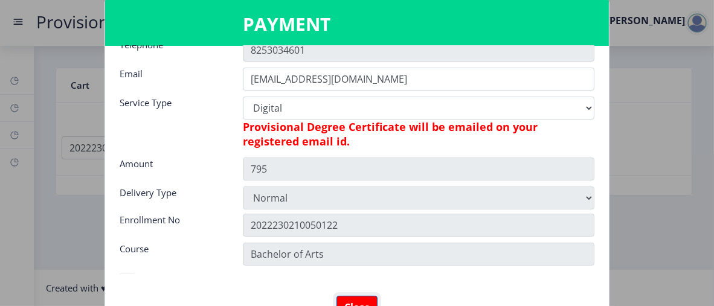
click at [345, 298] on button "Close" at bounding box center [356, 307] width 41 height 23
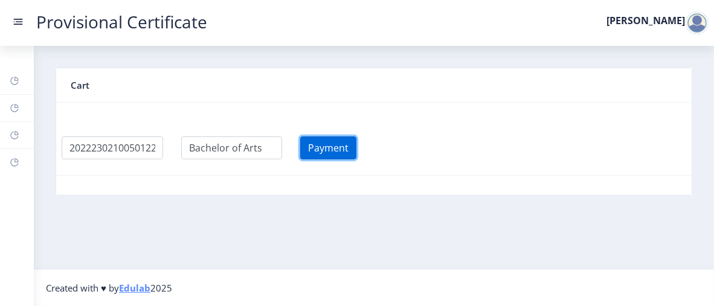
click at [334, 150] on button "Payment" at bounding box center [328, 147] width 56 height 23
select select
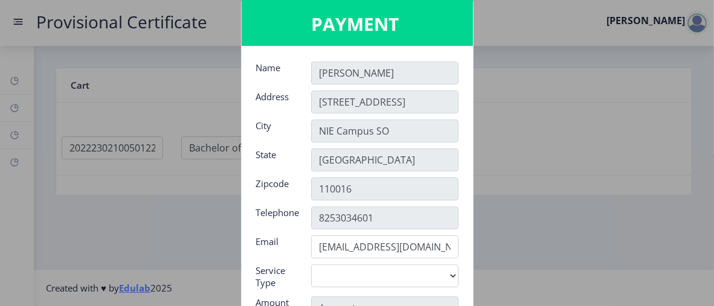
scroll to position [147, 0]
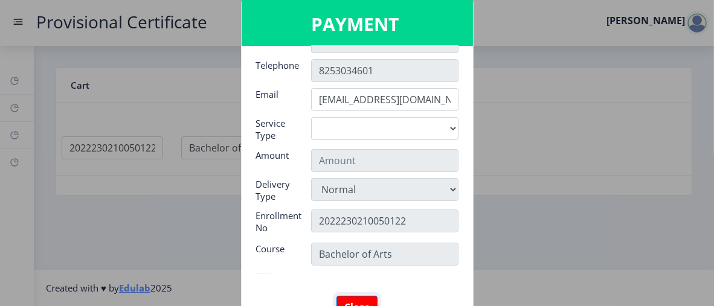
click at [351, 302] on button "Close" at bounding box center [356, 307] width 41 height 23
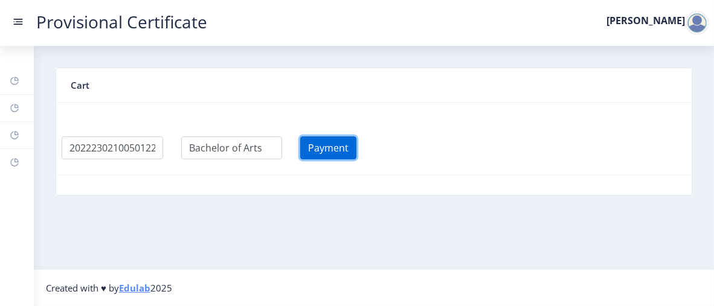
click at [350, 153] on button "Payment" at bounding box center [328, 147] width 56 height 23
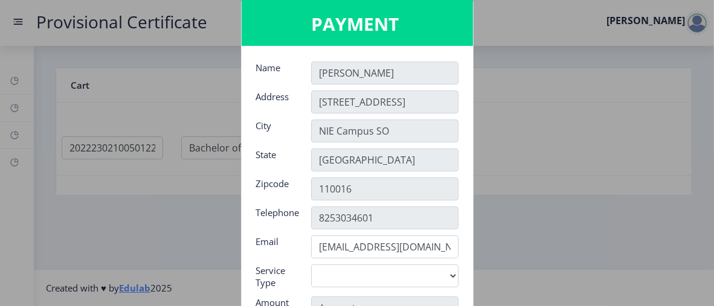
click at [350, 69] on input "[PERSON_NAME]" at bounding box center [384, 73] width 147 height 23
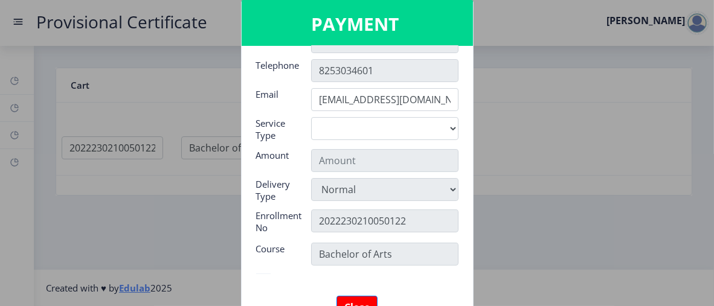
scroll to position [0, 0]
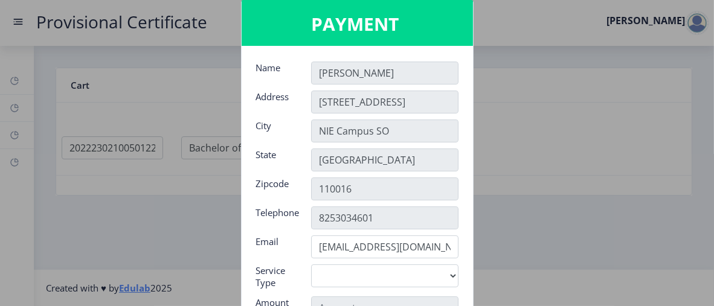
click at [350, 71] on input "[PERSON_NAME]" at bounding box center [384, 73] width 147 height 23
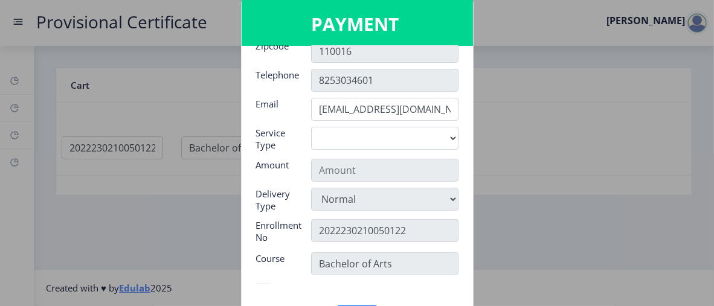
scroll to position [147, 0]
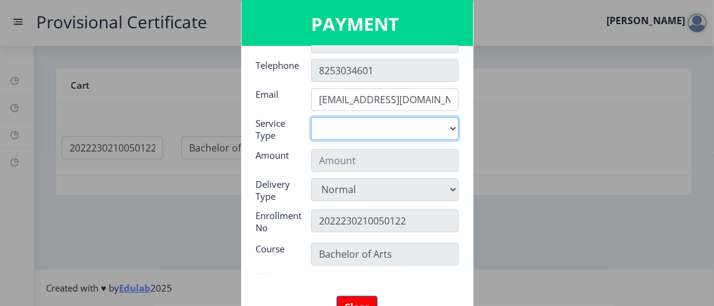
click at [351, 135] on select "Digital" at bounding box center [384, 128] width 147 height 23
select select "old"
click at [311, 117] on select "Digital" at bounding box center [384, 128] width 147 height 23
type input "795"
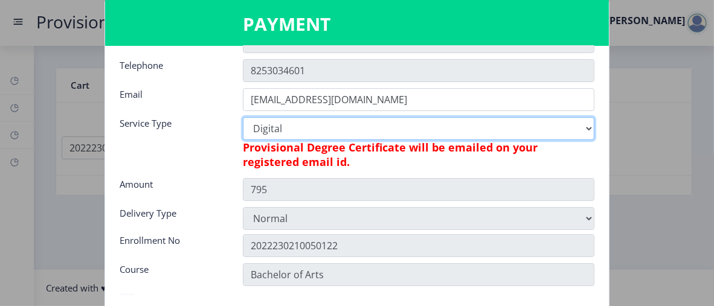
scroll to position [168, 0]
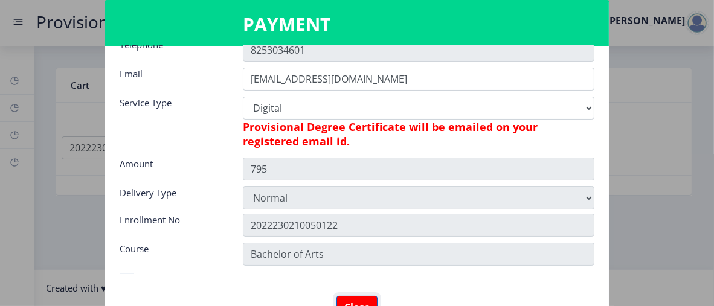
click at [359, 299] on button "Close" at bounding box center [356, 307] width 41 height 23
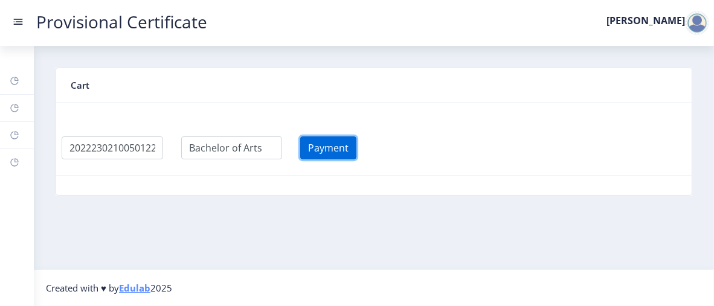
click at [331, 149] on button "Payment" at bounding box center [328, 147] width 56 height 23
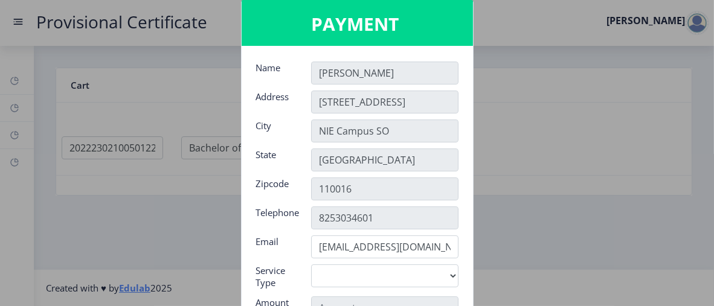
scroll to position [147, 0]
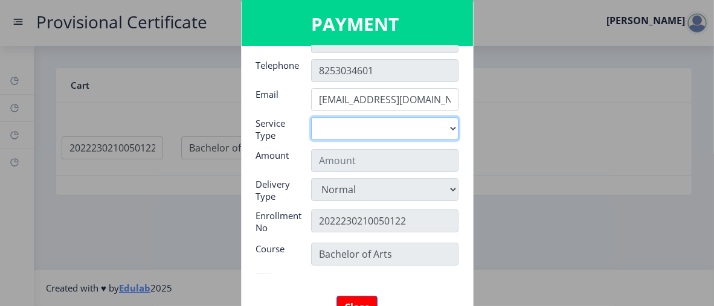
click at [379, 125] on select "Digital" at bounding box center [384, 128] width 147 height 23
select select "old"
click at [311, 117] on select "Digital" at bounding box center [384, 128] width 147 height 23
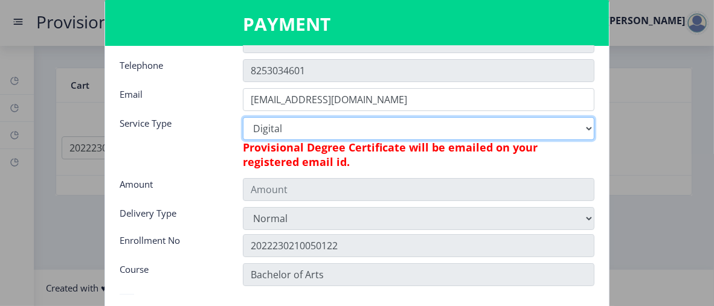
type input "795"
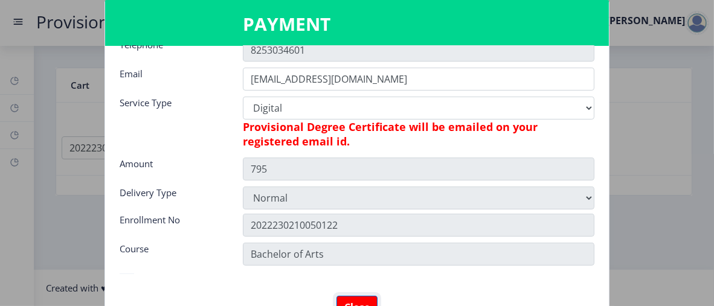
click at [353, 299] on button "Close" at bounding box center [356, 307] width 41 height 23
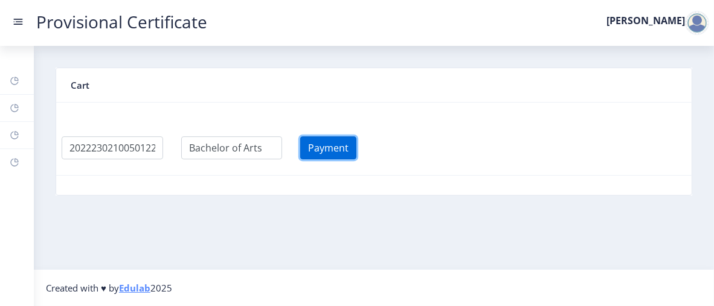
click at [347, 143] on button "Payment" at bounding box center [328, 147] width 56 height 23
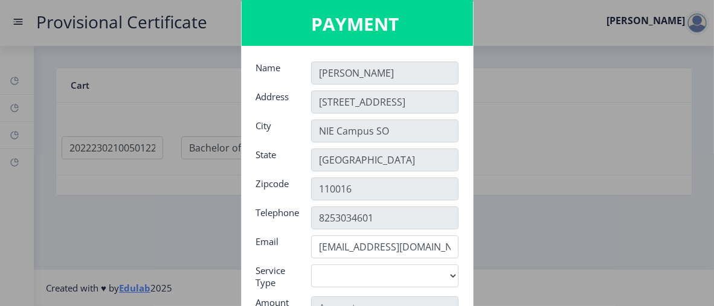
scroll to position [147, 0]
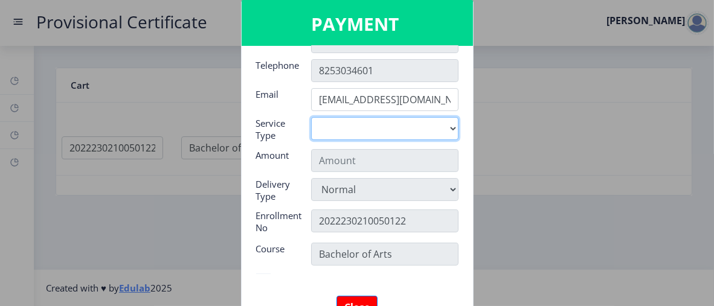
click at [350, 126] on select "Digital" at bounding box center [384, 128] width 147 height 23
select select "old"
click at [311, 117] on select "Digital" at bounding box center [384, 128] width 147 height 23
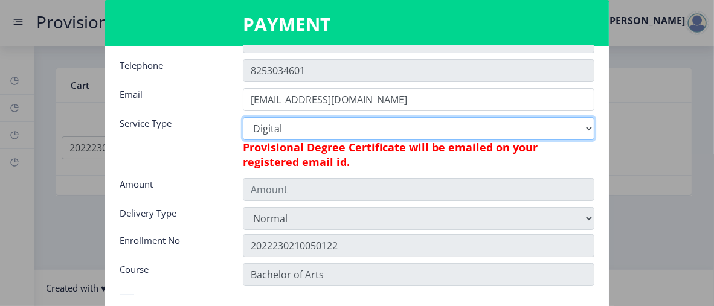
type input "795"
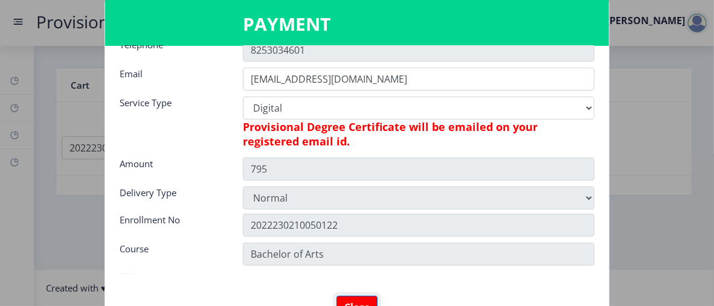
click at [348, 296] on button "Close" at bounding box center [356, 307] width 41 height 23
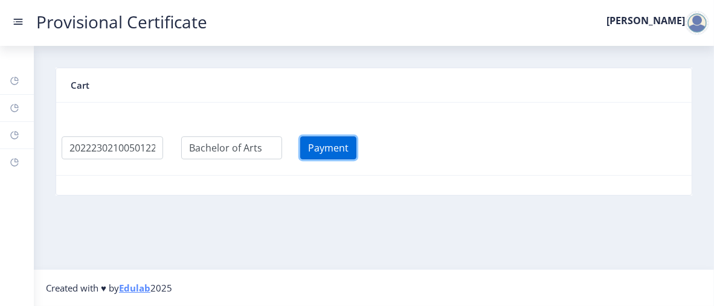
click at [347, 150] on button "Payment" at bounding box center [328, 147] width 56 height 23
select select
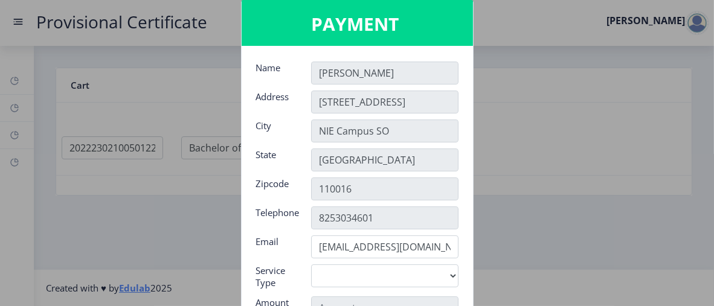
scroll to position [147, 0]
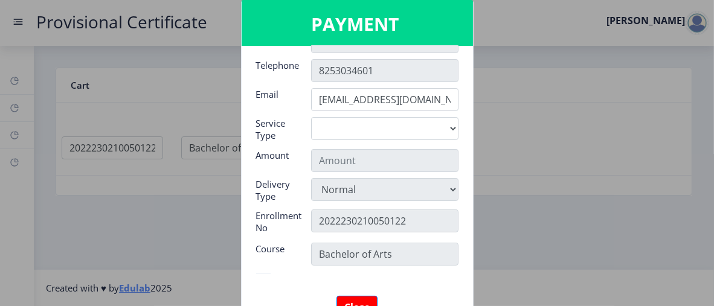
click at [189, 196] on div at bounding box center [357, 153] width 714 height 306
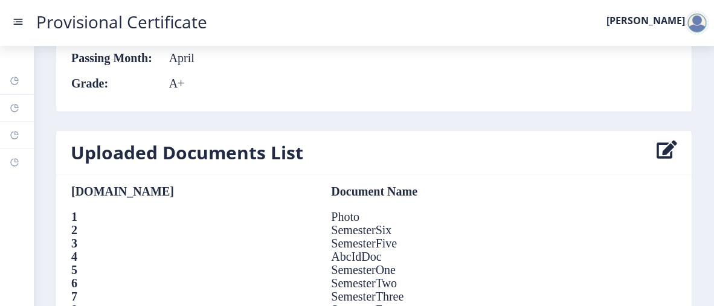
scroll to position [1440, 0]
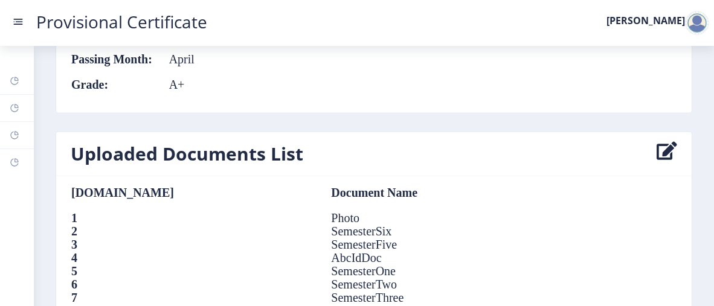
click at [668, 144] on icon at bounding box center [666, 154] width 21 height 24
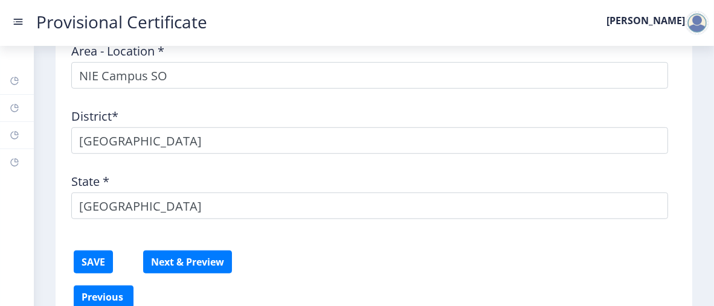
scroll to position [1048, 0]
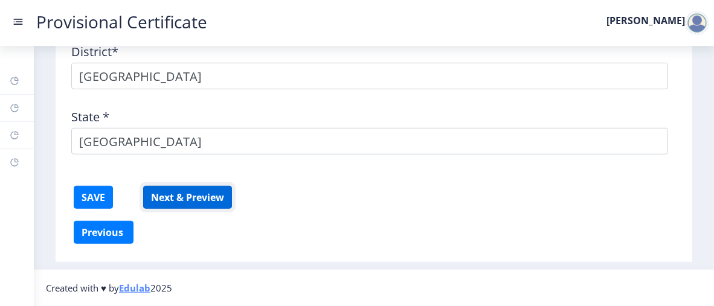
click at [182, 199] on button "Next & Preview" at bounding box center [187, 197] width 89 height 23
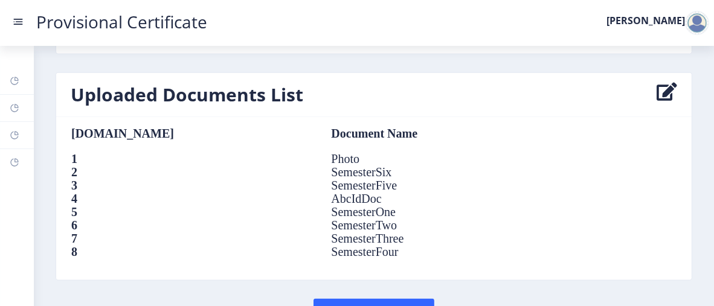
scroll to position [1562, 0]
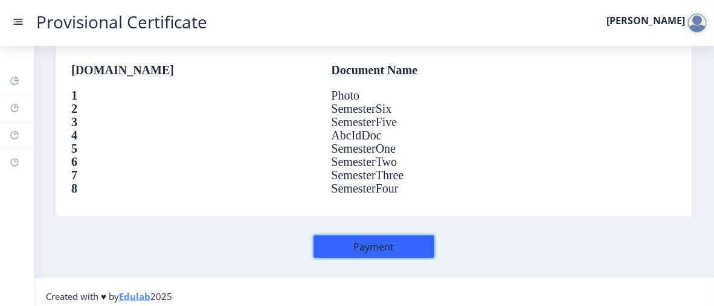
click at [379, 235] on button "Payment" at bounding box center [373, 246] width 121 height 23
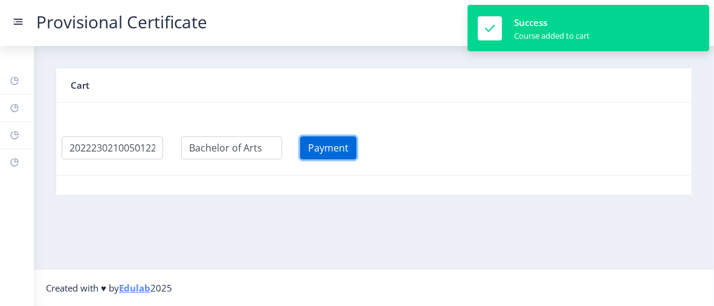
click at [346, 142] on button "Payment" at bounding box center [328, 147] width 56 height 23
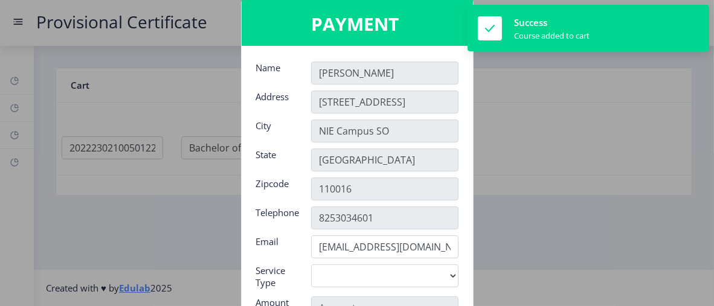
scroll to position [76, 0]
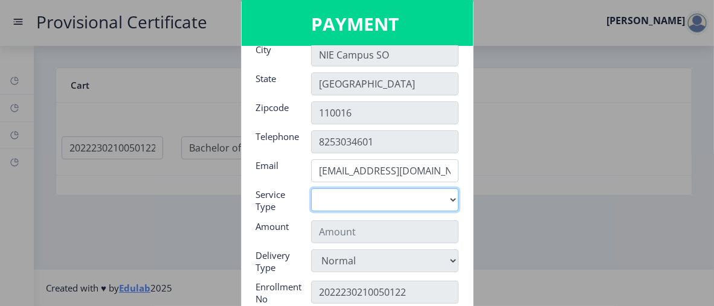
click at [354, 194] on select "Digital" at bounding box center [384, 199] width 147 height 23
select select "old"
click at [311, 188] on select "Digital" at bounding box center [384, 199] width 147 height 23
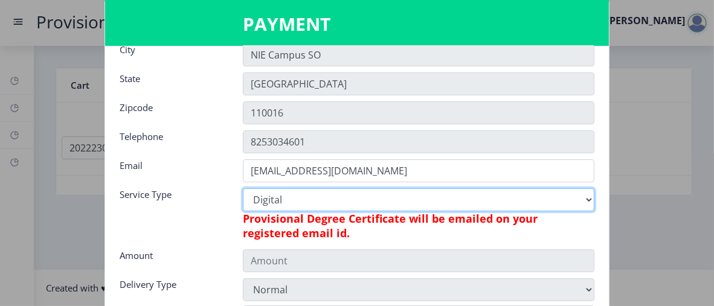
scroll to position [168, 0]
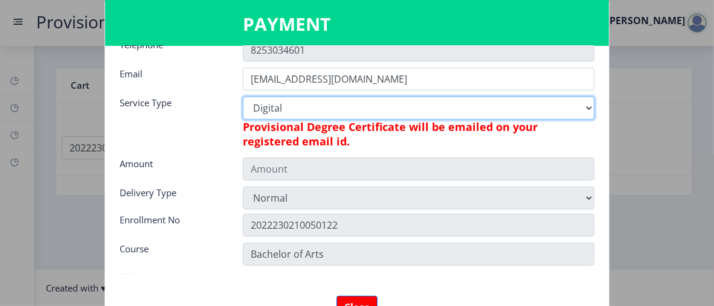
type input "795"
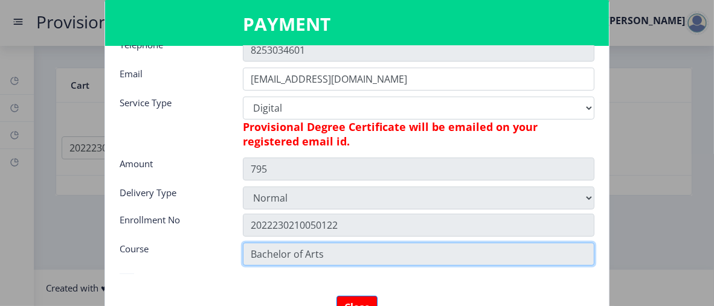
click at [327, 255] on input "Bachelor of Arts" at bounding box center [418, 254] width 351 height 23
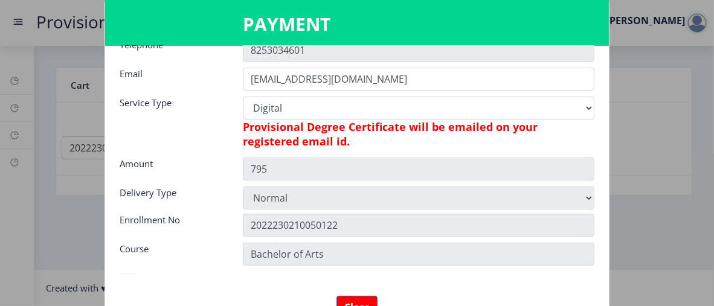
click at [372, 231] on nb-card-body "Name [PERSON_NAME] Address [STREET_ADDRESS] Telephone [PHONE_NUMBER] Email [EMA…" at bounding box center [357, 204] width 504 height 316
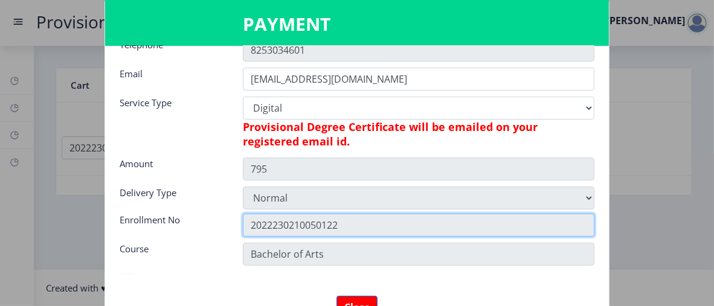
click at [372, 231] on input "2022230210050122" at bounding box center [418, 225] width 351 height 23
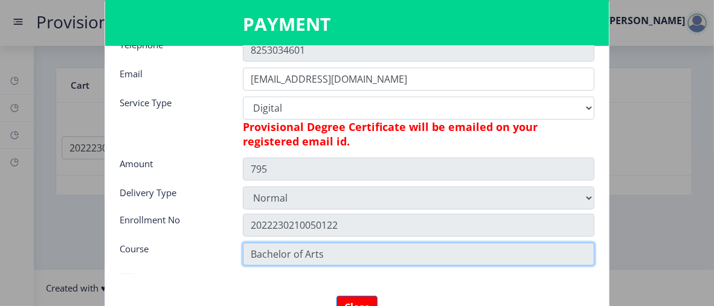
click at [363, 249] on input "Bachelor of Arts" at bounding box center [418, 254] width 351 height 23
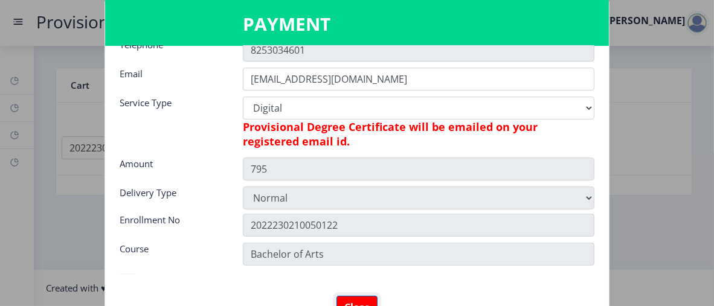
click at [358, 298] on button "Close" at bounding box center [356, 307] width 41 height 23
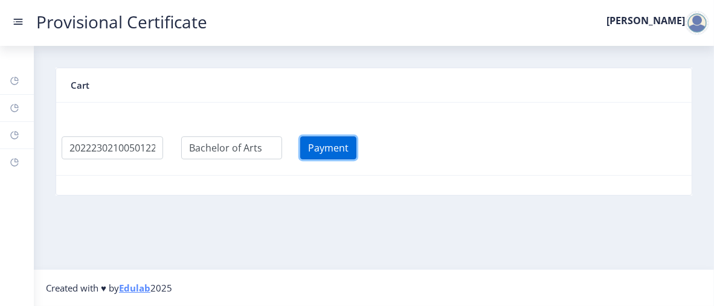
click at [338, 151] on button "Payment" at bounding box center [328, 147] width 56 height 23
select select
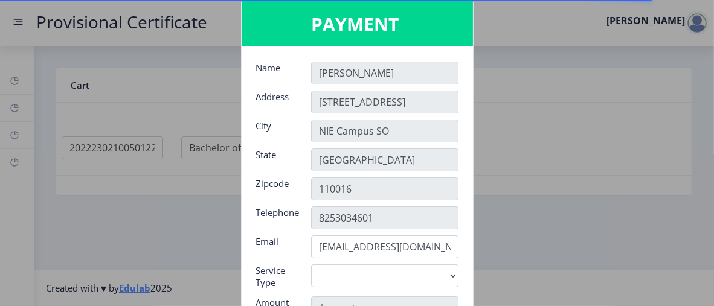
scroll to position [147, 0]
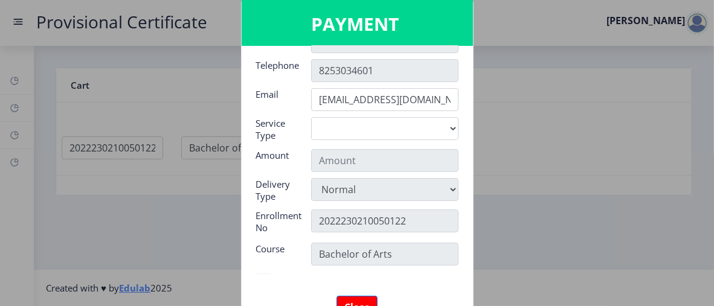
click at [584, 99] on div at bounding box center [357, 153] width 714 height 306
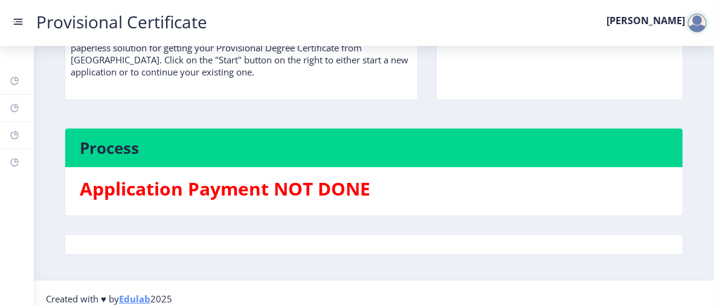
scroll to position [120, 0]
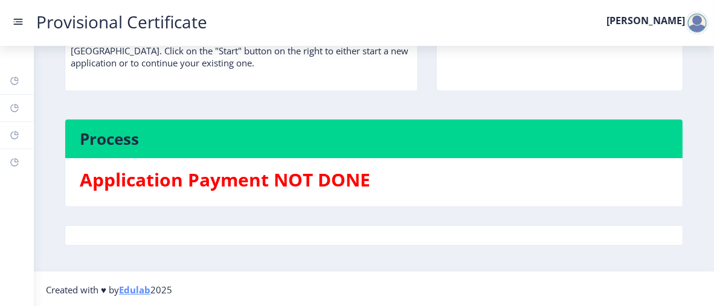
click at [301, 189] on h3 "Application Payment NOT DONE" at bounding box center [374, 180] width 588 height 24
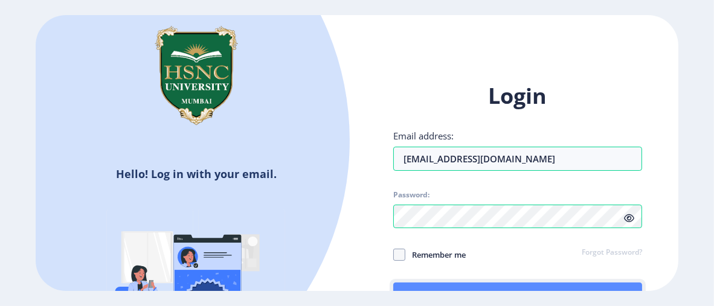
click at [438, 286] on button "Log In" at bounding box center [517, 297] width 249 height 29
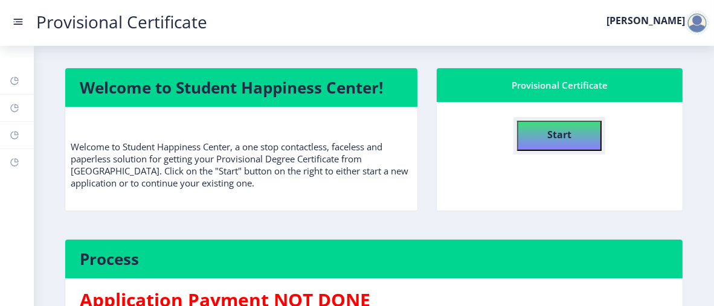
click at [548, 129] on b "Start" at bounding box center [559, 134] width 24 height 13
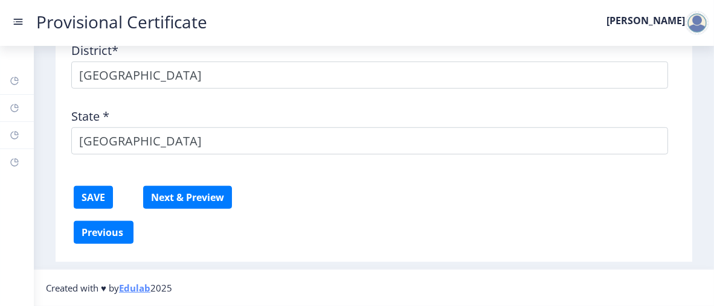
scroll to position [1034, 0]
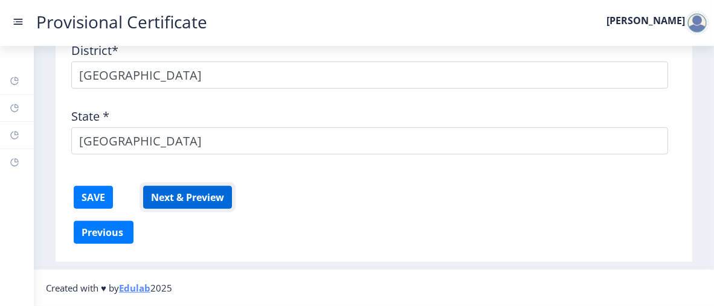
click at [180, 200] on button "Next & Preview" at bounding box center [187, 197] width 89 height 23
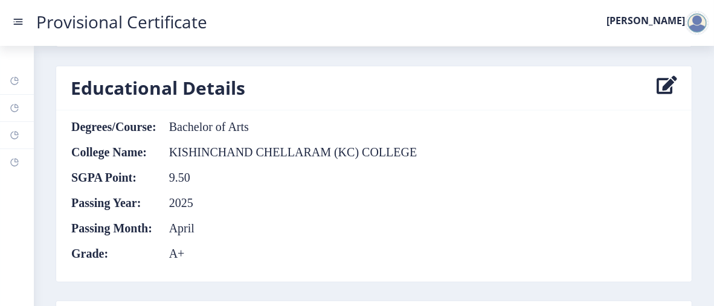
scroll to position [1562, 0]
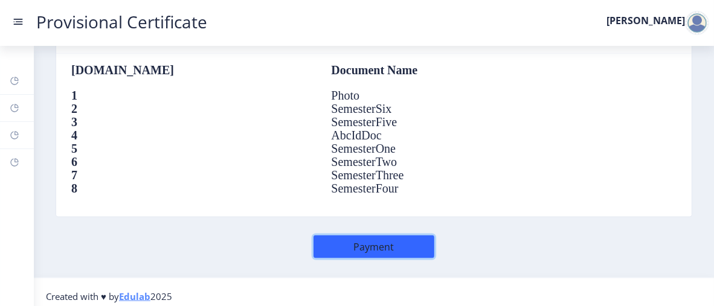
click at [363, 240] on button "Payment" at bounding box center [373, 246] width 121 height 23
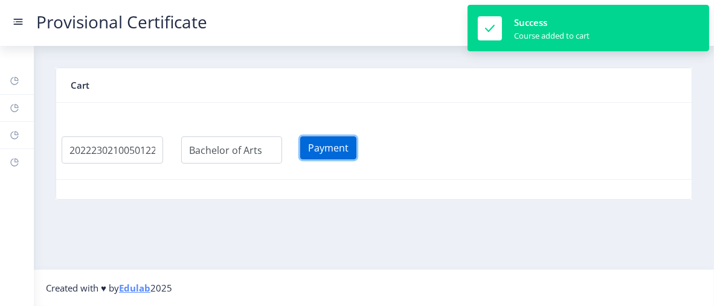
click at [337, 148] on button "Payment" at bounding box center [328, 147] width 56 height 23
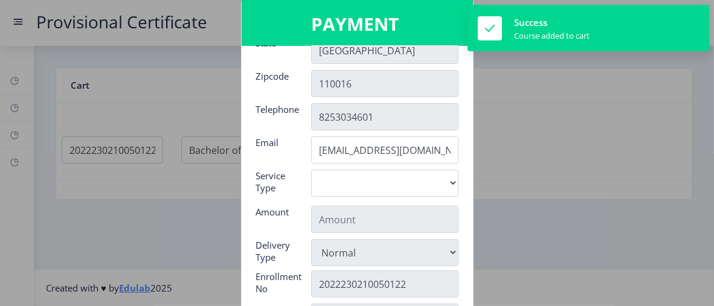
scroll to position [124, 0]
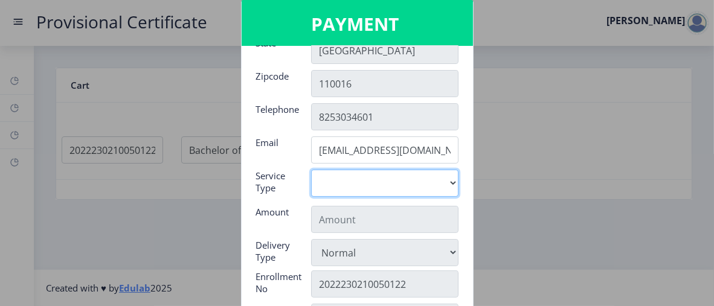
click at [371, 185] on select "Digital" at bounding box center [384, 183] width 147 height 27
select select "old"
click at [311, 170] on select "Digital" at bounding box center [384, 183] width 147 height 27
type input "795"
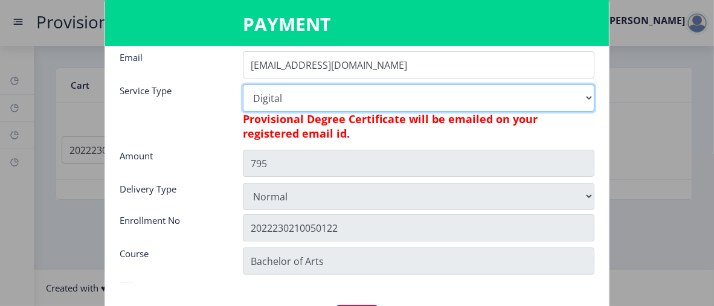
scroll to position [219, 0]
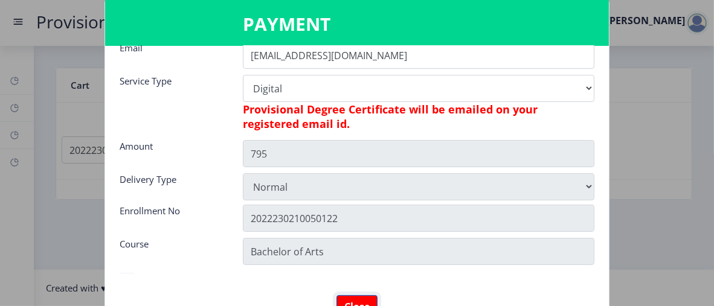
click at [347, 296] on button "Close" at bounding box center [356, 306] width 41 height 23
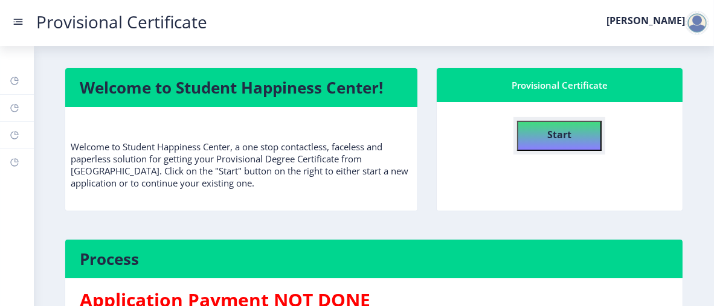
click at [564, 128] on b "Start" at bounding box center [559, 134] width 24 height 13
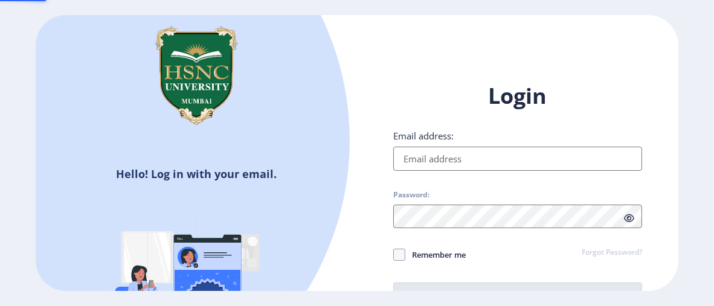
type input "[EMAIL_ADDRESS][DOMAIN_NAME]"
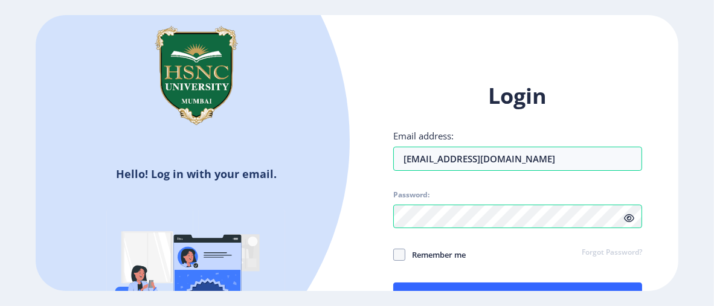
click at [629, 219] on icon at bounding box center [629, 218] width 10 height 9
